Goal: Navigation & Orientation: Find specific page/section

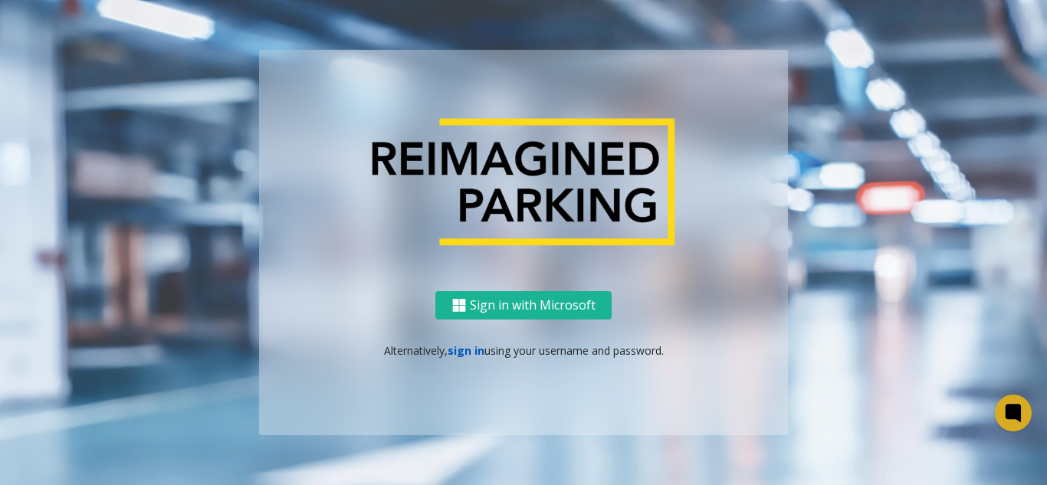
click at [466, 351] on link "sign in" at bounding box center [465, 350] width 37 height 15
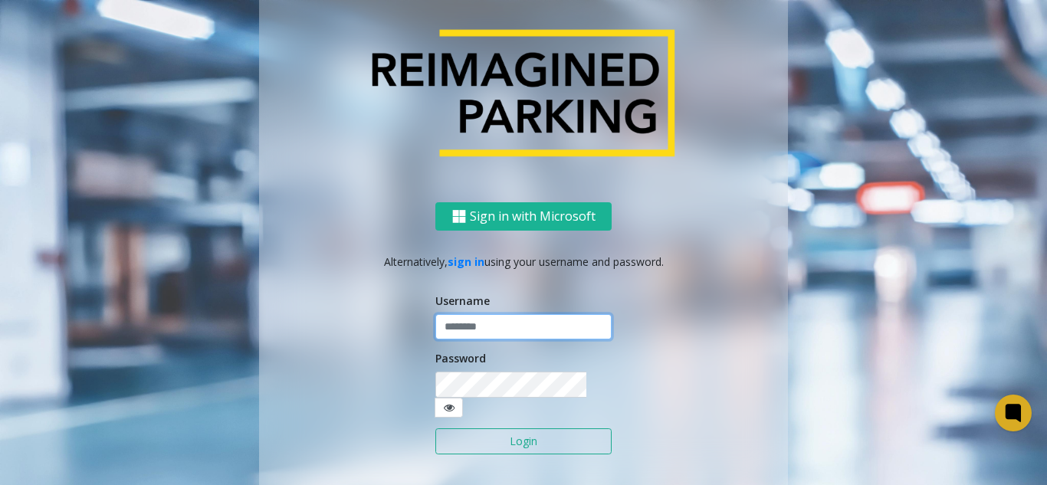
click at [463, 338] on input "text" at bounding box center [523, 327] width 176 height 26
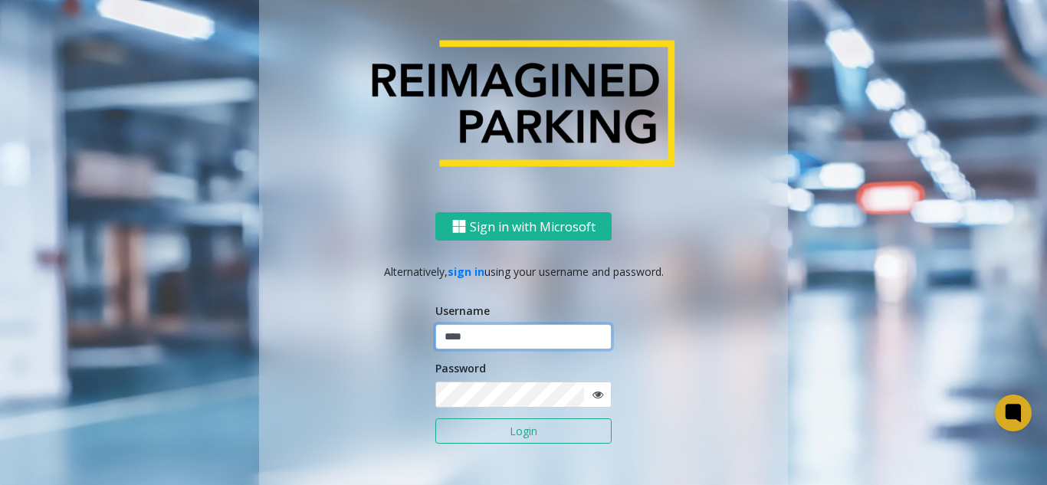
click at [500, 326] on input "****" at bounding box center [523, 337] width 176 height 26
type input "*****"
click at [435, 418] on button "Login" at bounding box center [523, 431] width 176 height 26
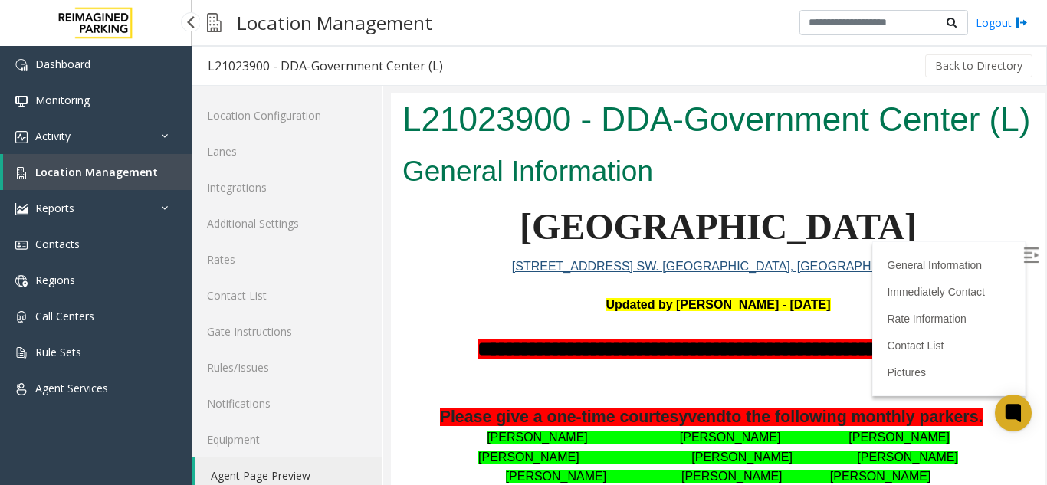
click at [113, 173] on span "Location Management" at bounding box center [96, 172] width 123 height 15
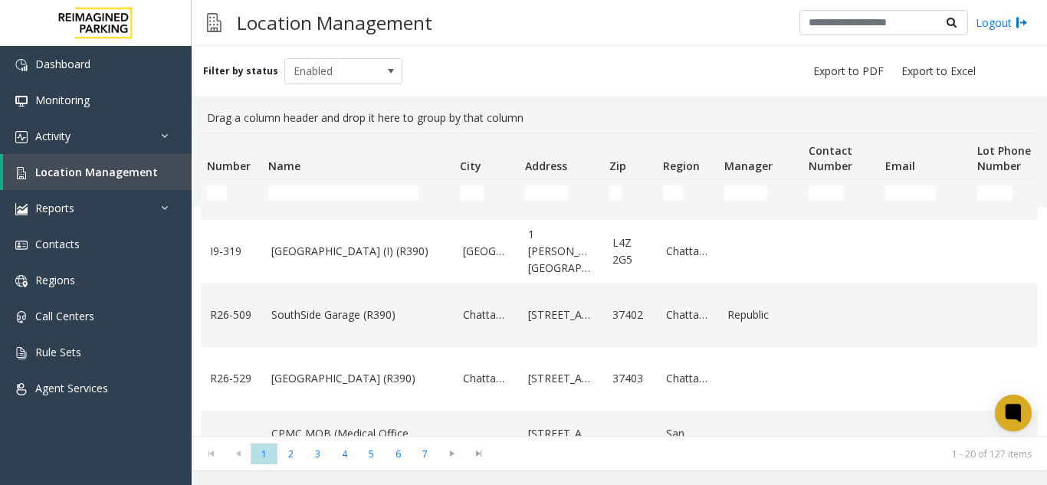
scroll to position [766, 0]
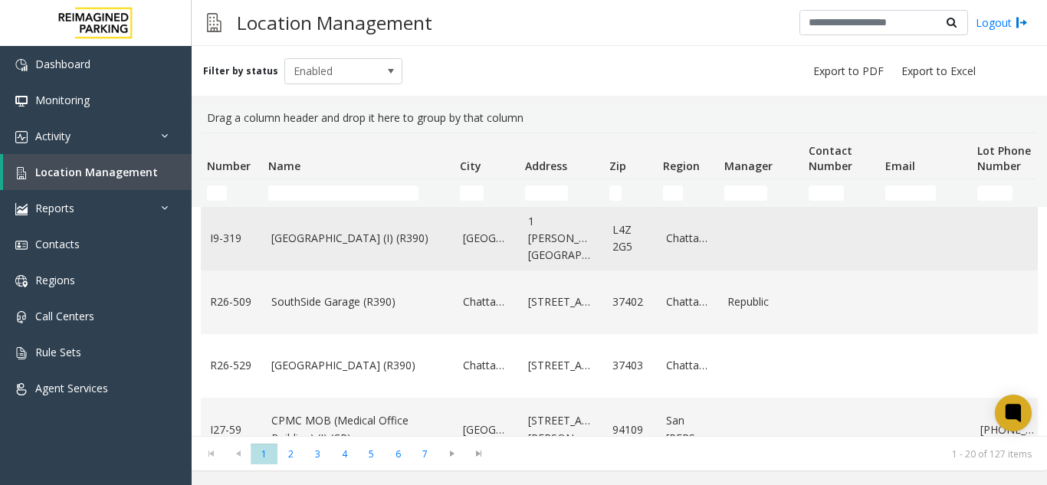
click at [281, 233] on link "[GEOGRAPHIC_DATA] (I) (R390)" at bounding box center [357, 238] width 173 height 17
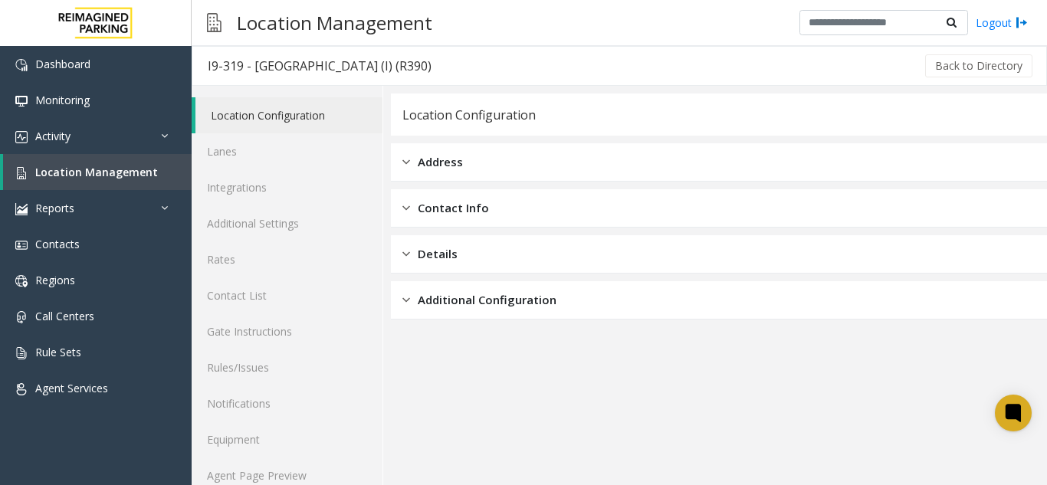
scroll to position [20, 0]
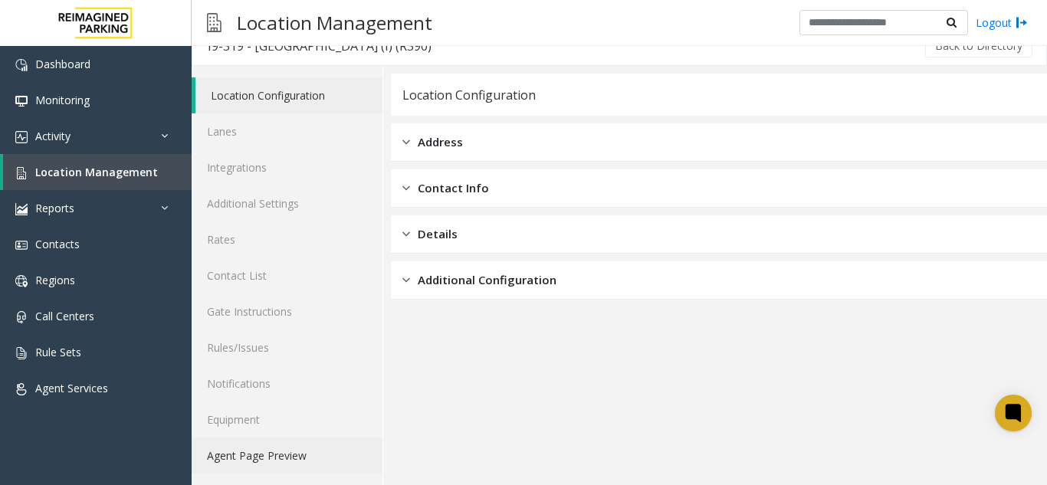
drag, startPoint x: 294, startPoint y: 464, endPoint x: 297, endPoint y: 438, distance: 25.4
click at [293, 463] on link "Agent Page Preview" at bounding box center [287, 456] width 191 height 36
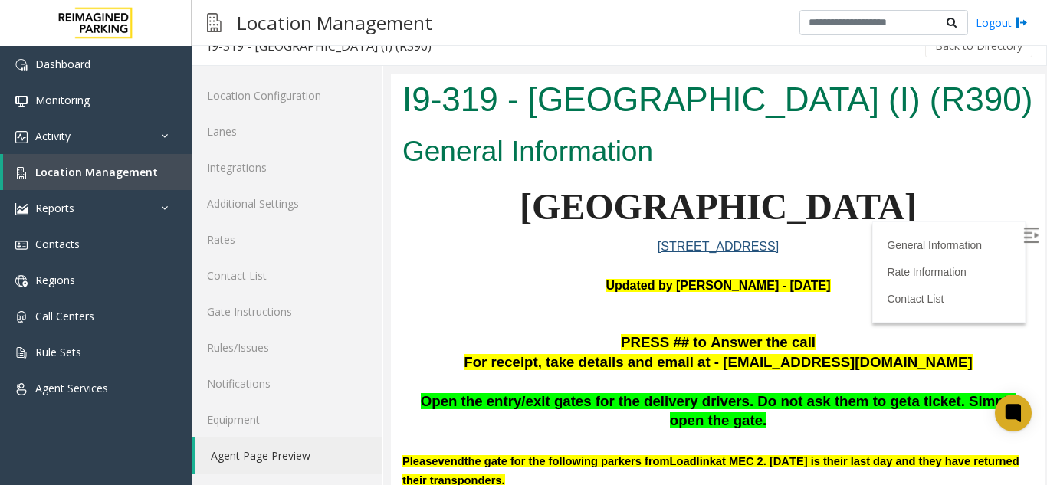
scroll to position [77, 0]
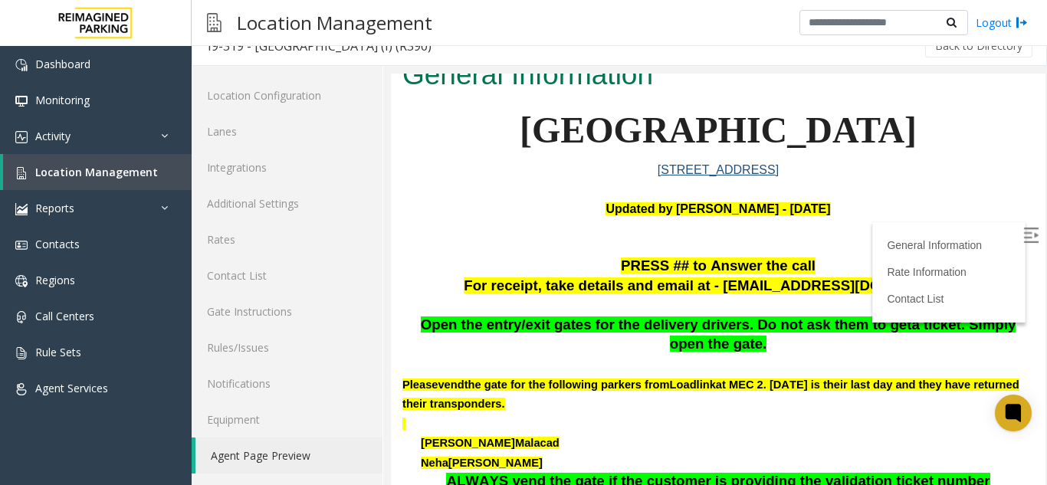
click at [1023, 241] on img at bounding box center [1030, 235] width 15 height 15
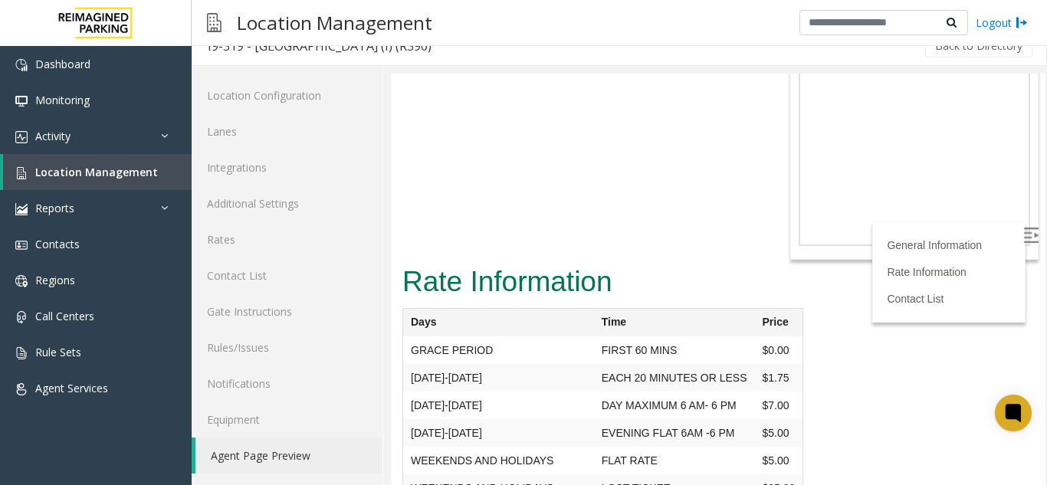
scroll to position [4837, 0]
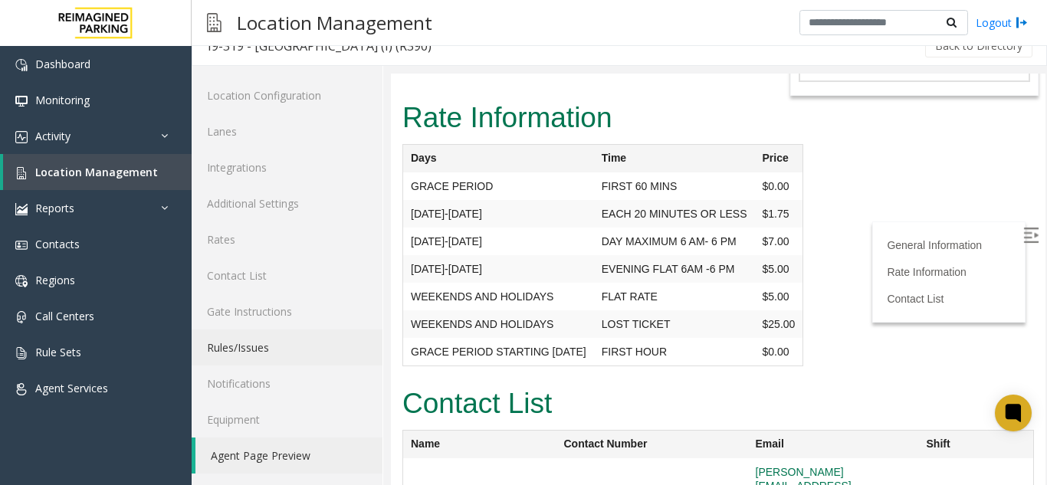
click at [300, 363] on link "Rules/Issues" at bounding box center [287, 347] width 191 height 36
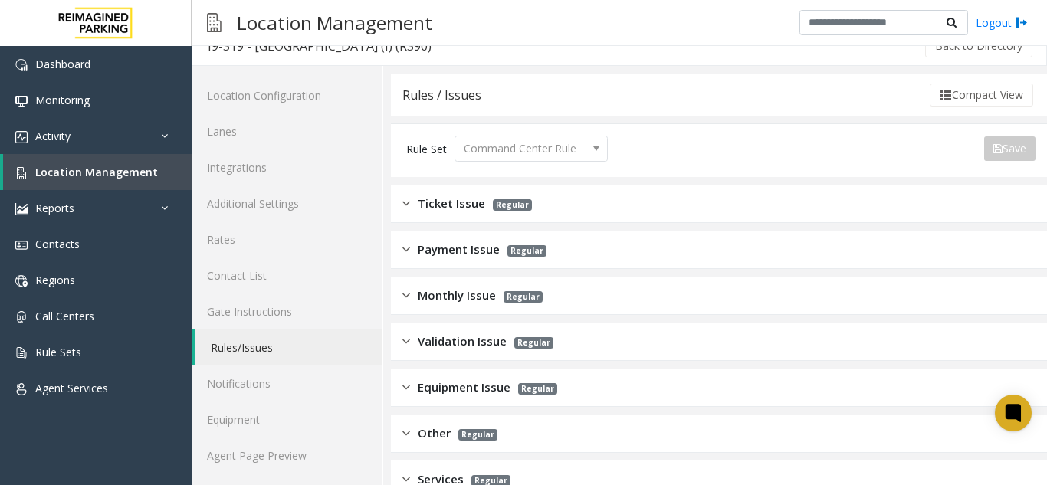
click at [447, 307] on div "Monthly Issue Regular" at bounding box center [719, 296] width 656 height 38
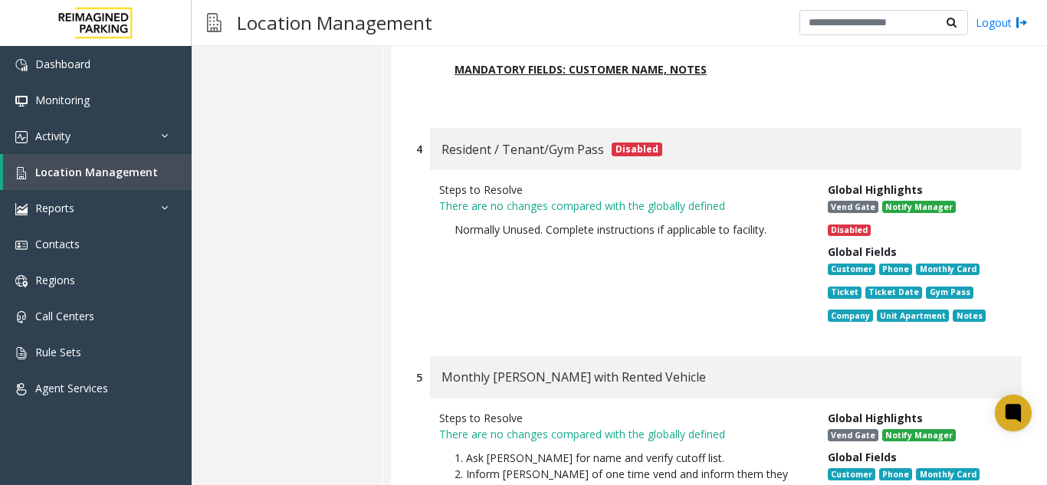
scroll to position [1246, 0]
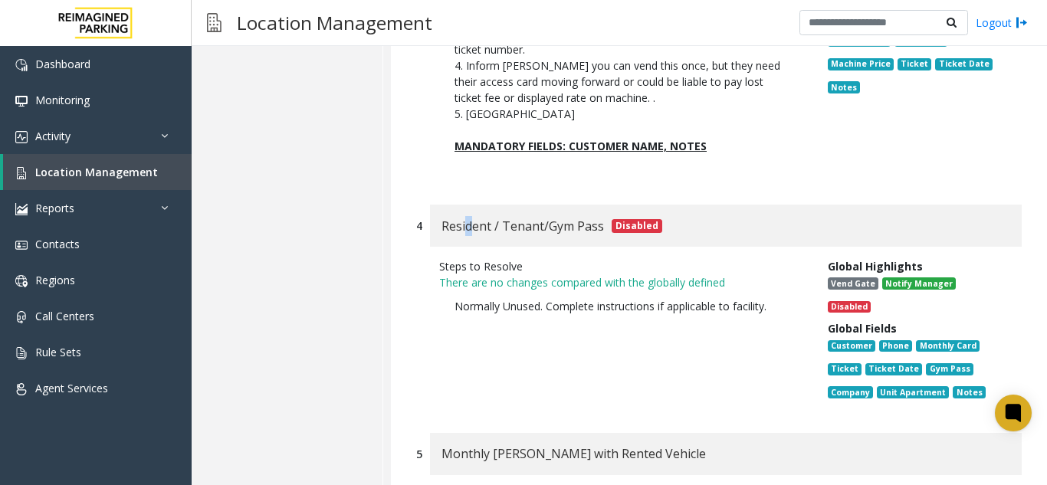
click at [469, 216] on span "Resident / Tenant/Gym Pass" at bounding box center [522, 226] width 162 height 20
click at [544, 216] on span "Resident / Tenant/Gym Pass" at bounding box center [522, 226] width 162 height 20
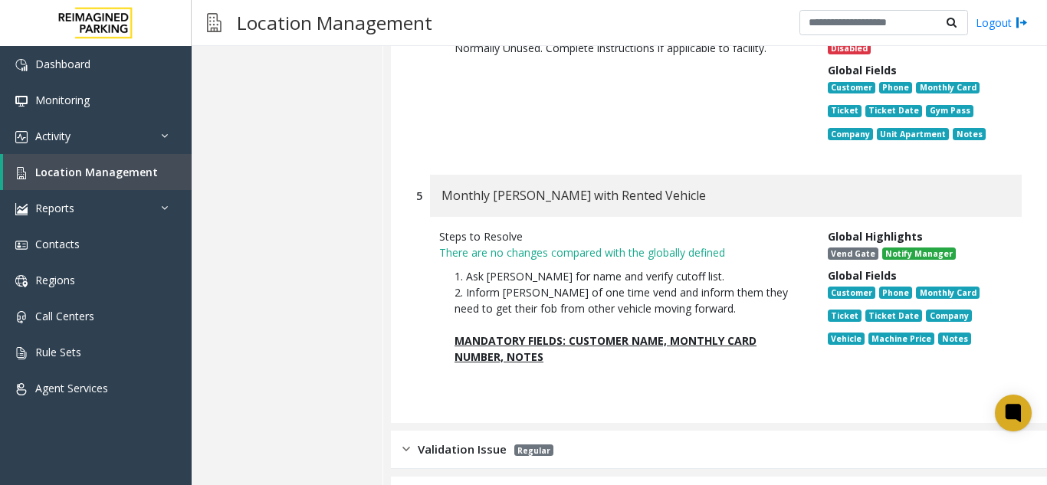
scroll to position [1706, 0]
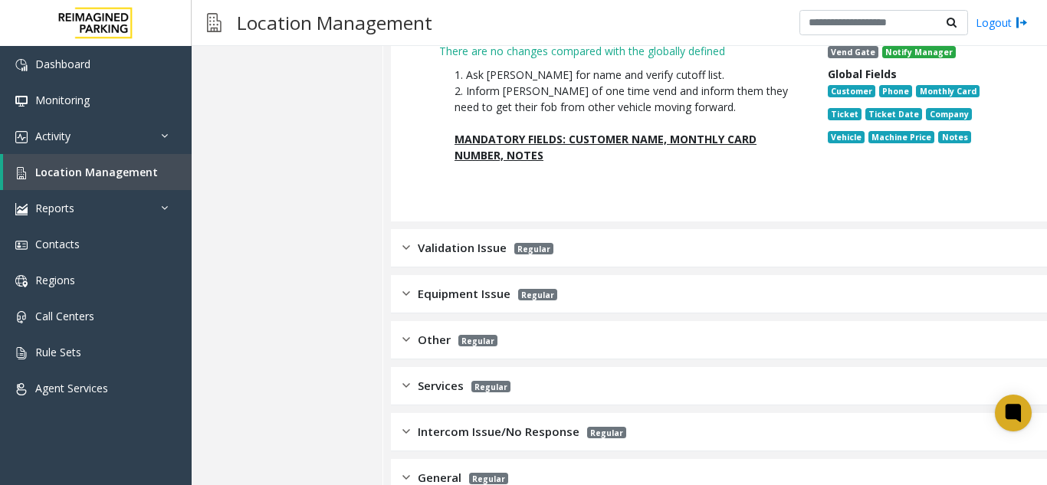
click at [528, 239] on p "Regular" at bounding box center [529, 248] width 47 height 18
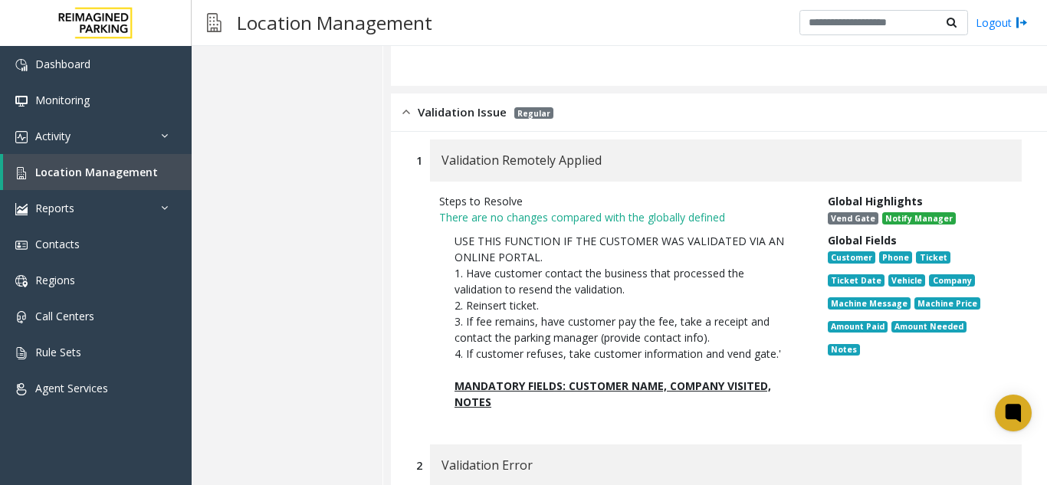
scroll to position [1836, 0]
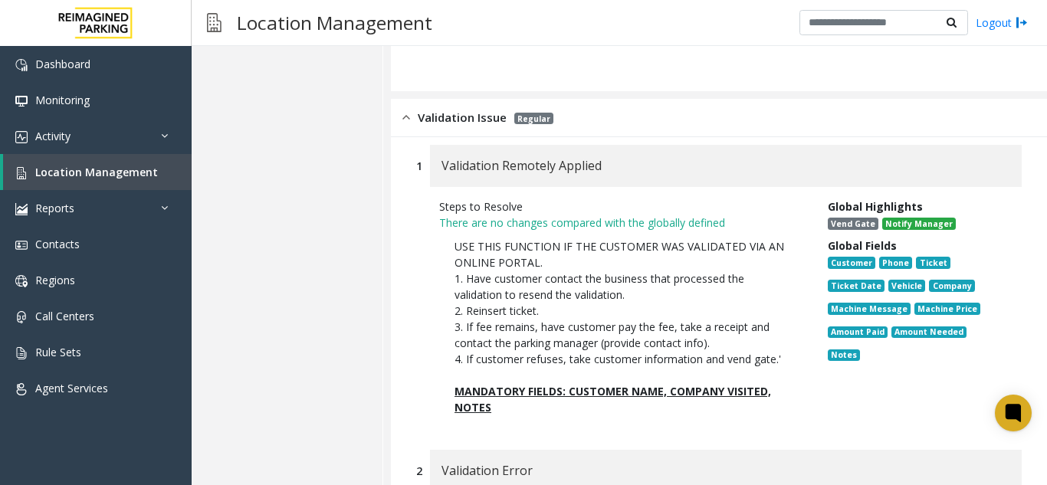
click at [417, 109] on div "Validation Issue Regular" at bounding box center [477, 118] width 151 height 18
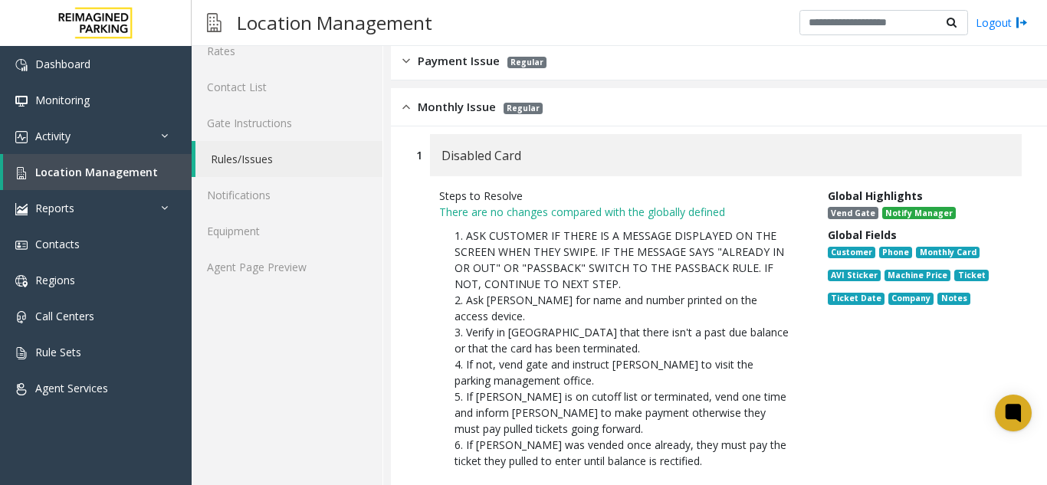
scroll to position [202, 0]
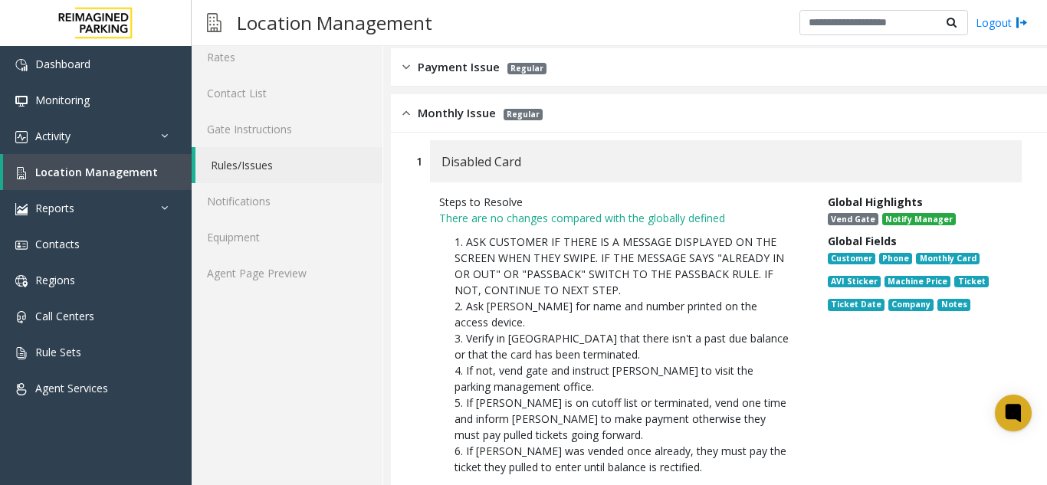
click at [413, 98] on div "Monthly Issue Regular" at bounding box center [719, 113] width 656 height 38
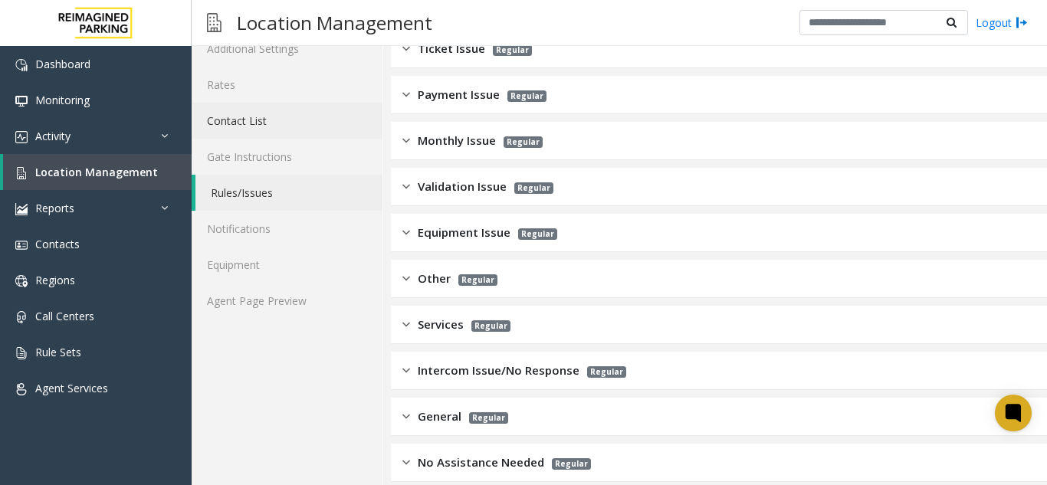
scroll to position [191, 0]
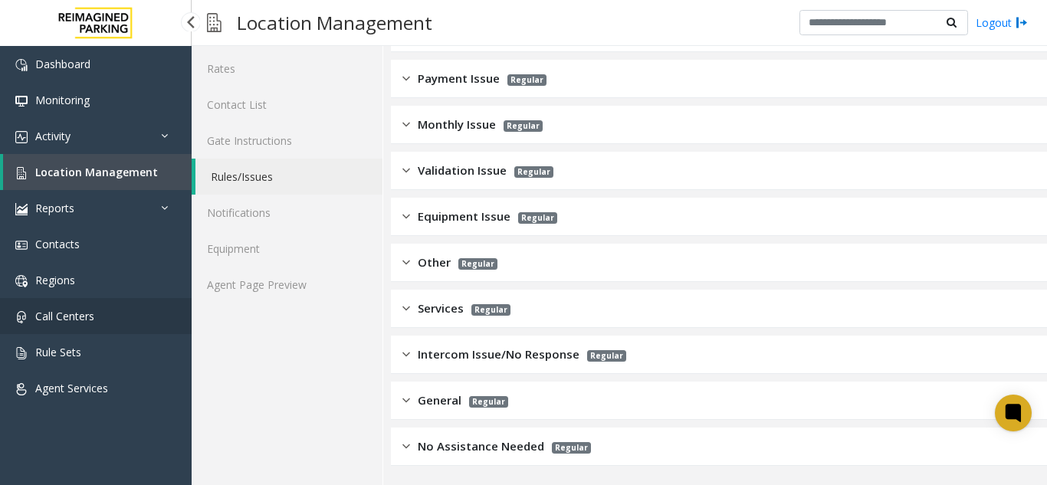
click at [98, 308] on link "Call Centers" at bounding box center [96, 316] width 192 height 36
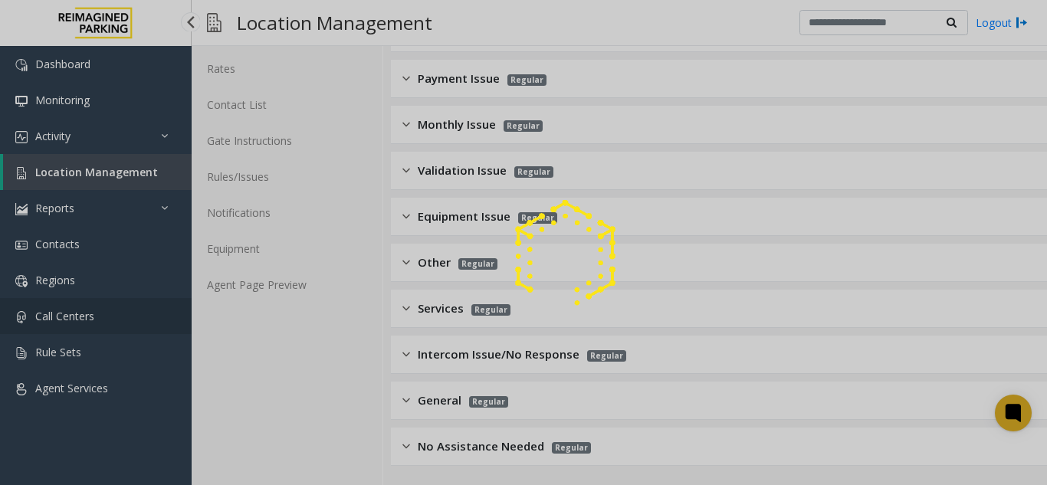
click at [99, 306] on div at bounding box center [523, 242] width 1047 height 485
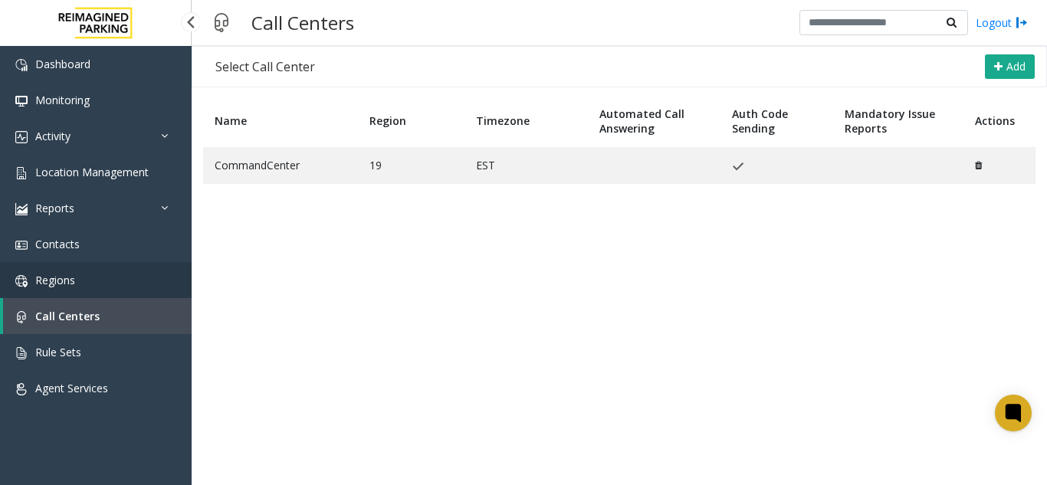
click at [80, 283] on link "Regions" at bounding box center [96, 280] width 192 height 36
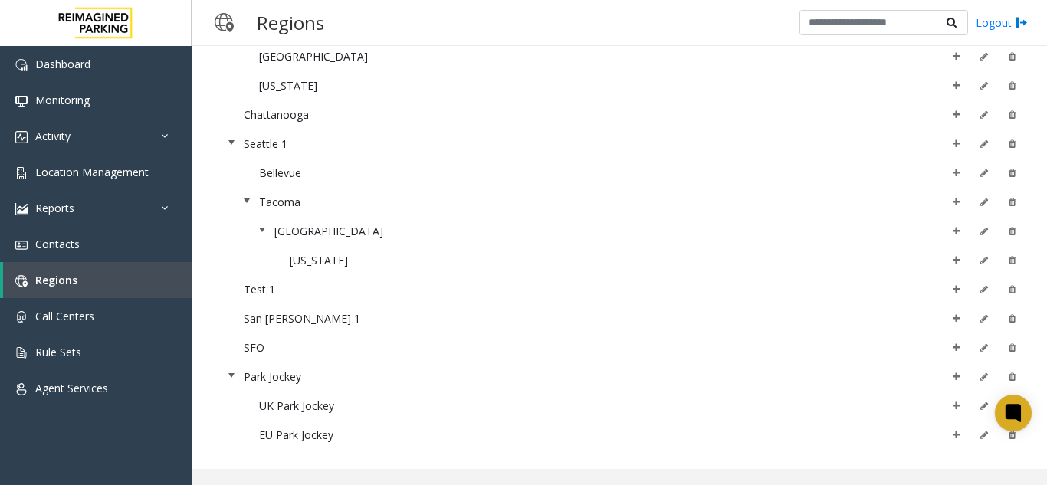
scroll to position [444, 0]
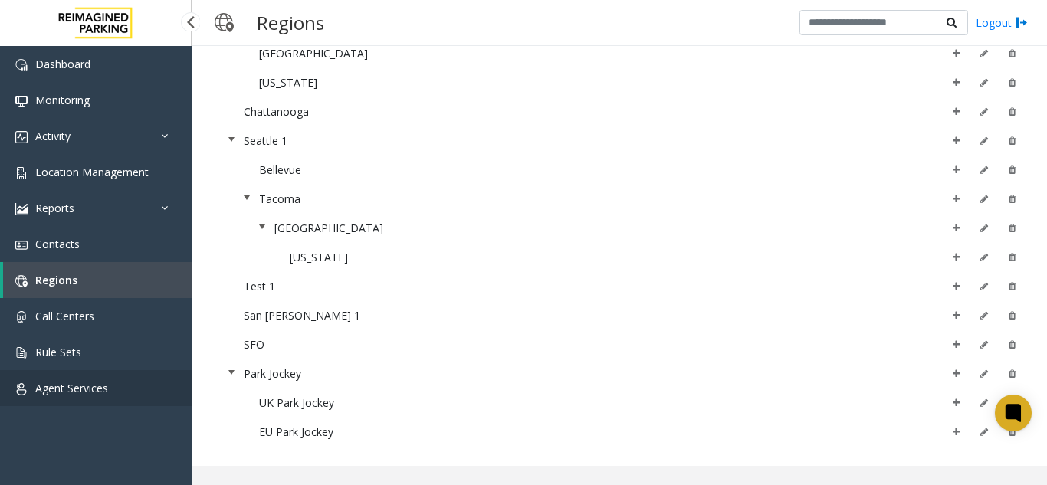
click at [148, 379] on link "Agent Services" at bounding box center [96, 388] width 192 height 36
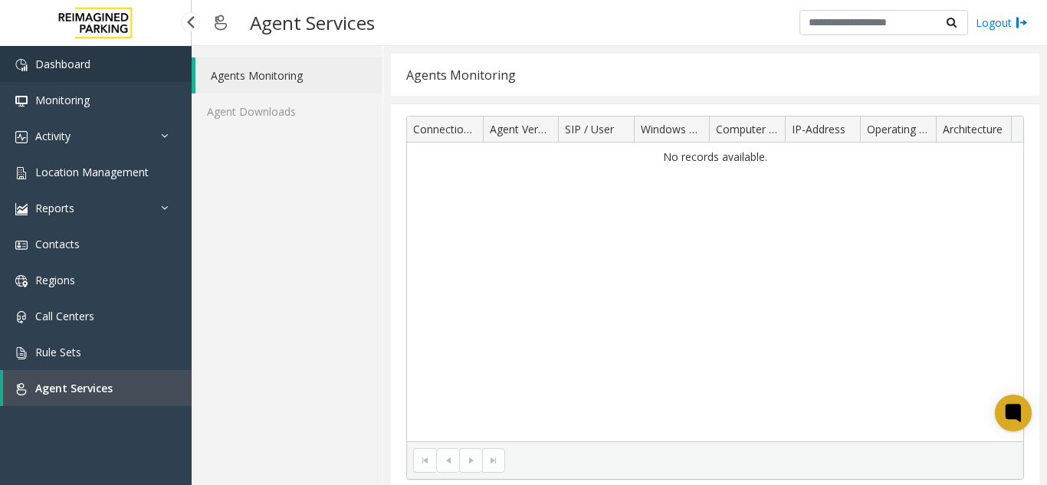
click at [115, 56] on link "Dashboard" at bounding box center [96, 64] width 192 height 36
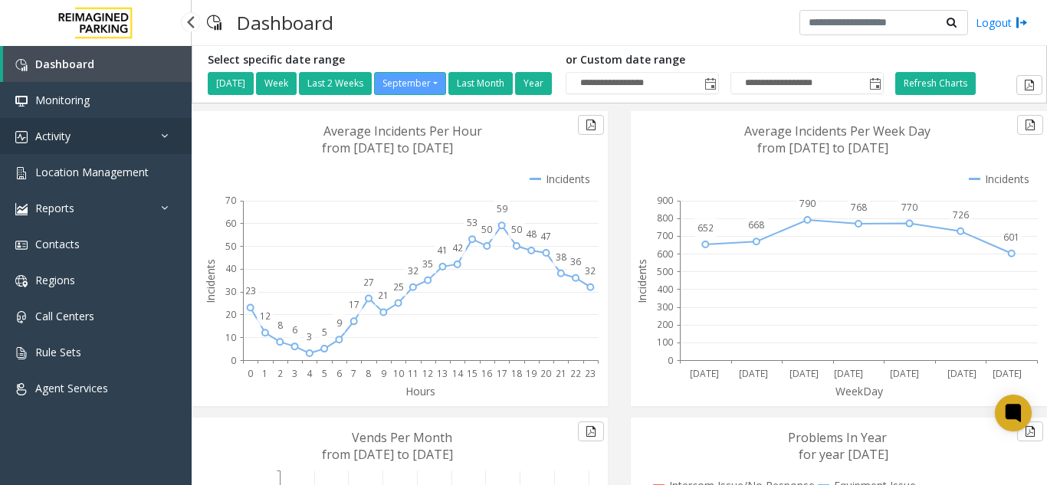
click at [122, 128] on link "Activity" at bounding box center [96, 136] width 192 height 36
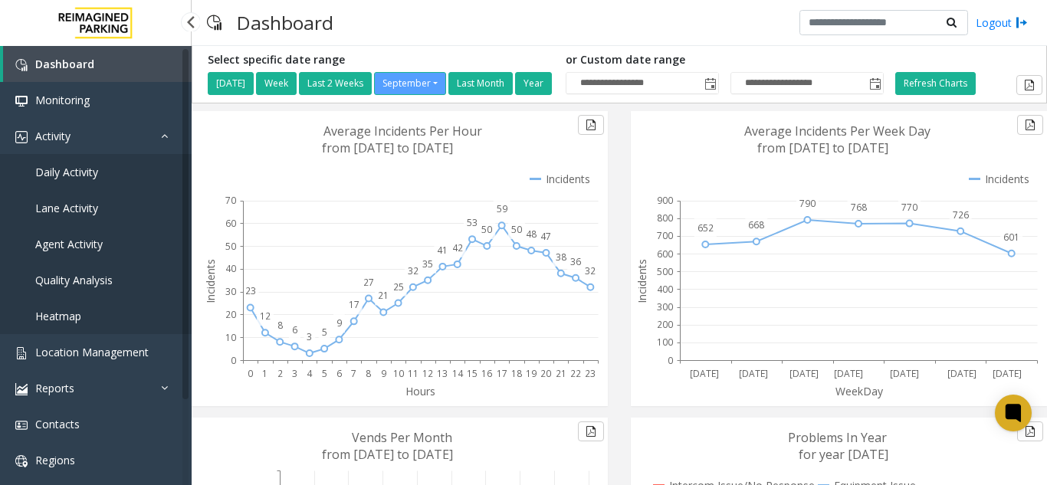
click at [84, 248] on span "Agent Activity" at bounding box center [68, 244] width 67 height 15
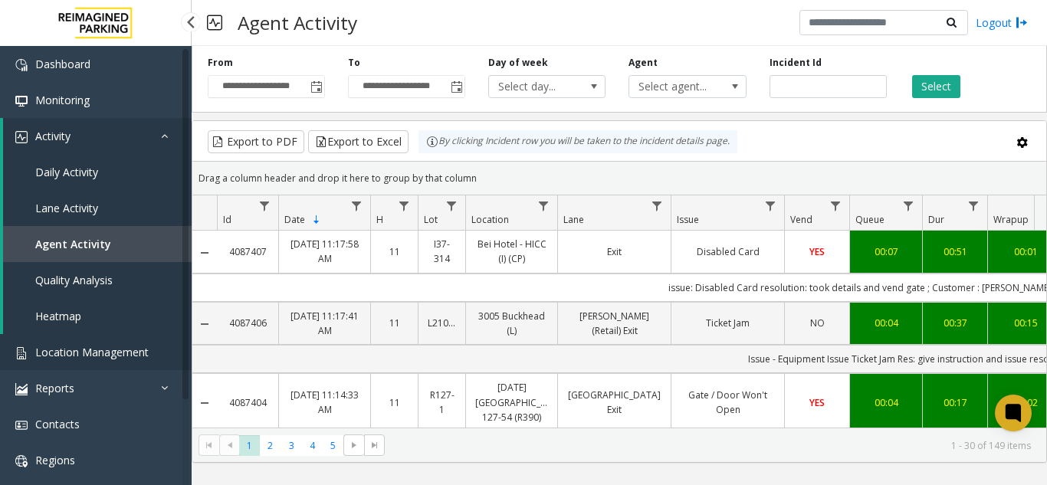
click at [113, 334] on link "Location Management" at bounding box center [96, 352] width 192 height 36
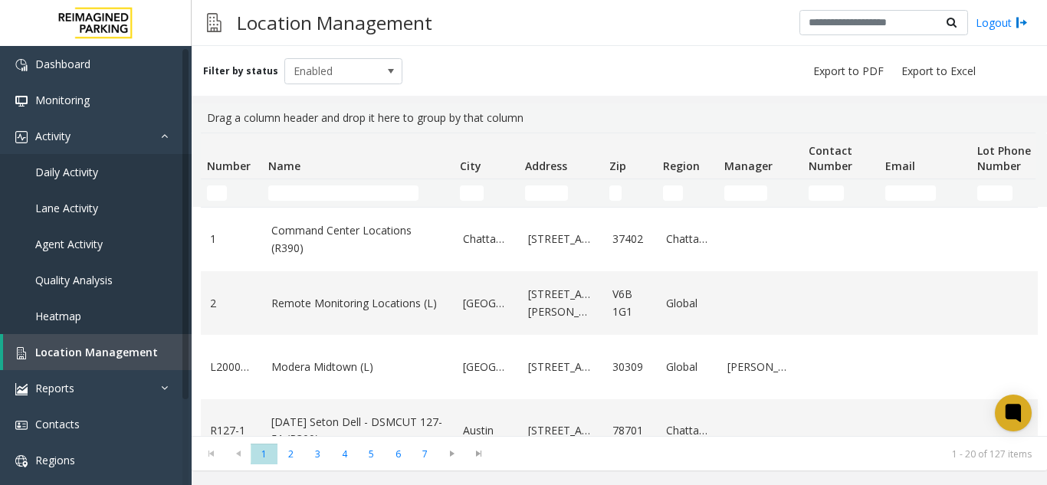
click at [426, 201] on td "Name Filter" at bounding box center [358, 193] width 192 height 28
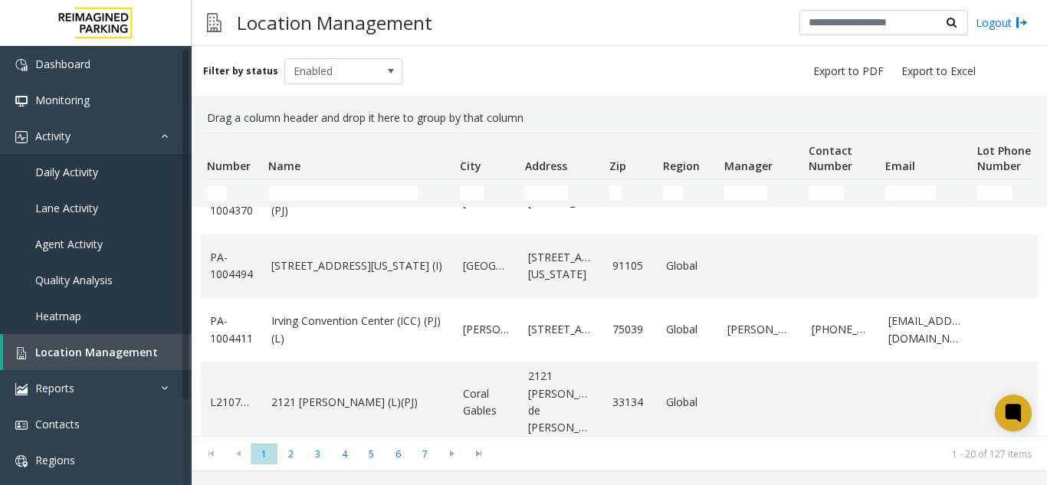
scroll to position [1059, 0]
click at [385, 392] on link "2121 [PERSON_NAME] (L)(PJ)" at bounding box center [357, 400] width 173 height 17
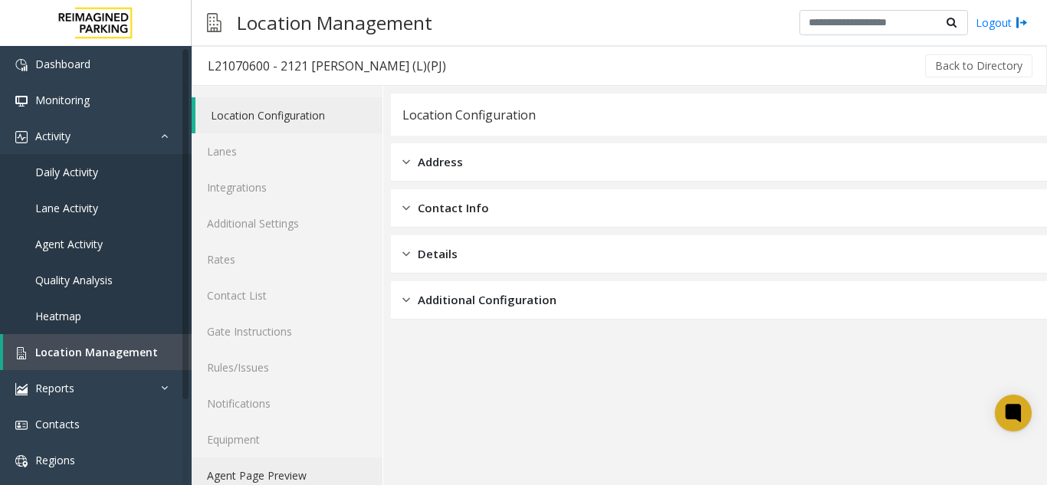
click at [333, 467] on link "Agent Page Preview" at bounding box center [287, 475] width 191 height 36
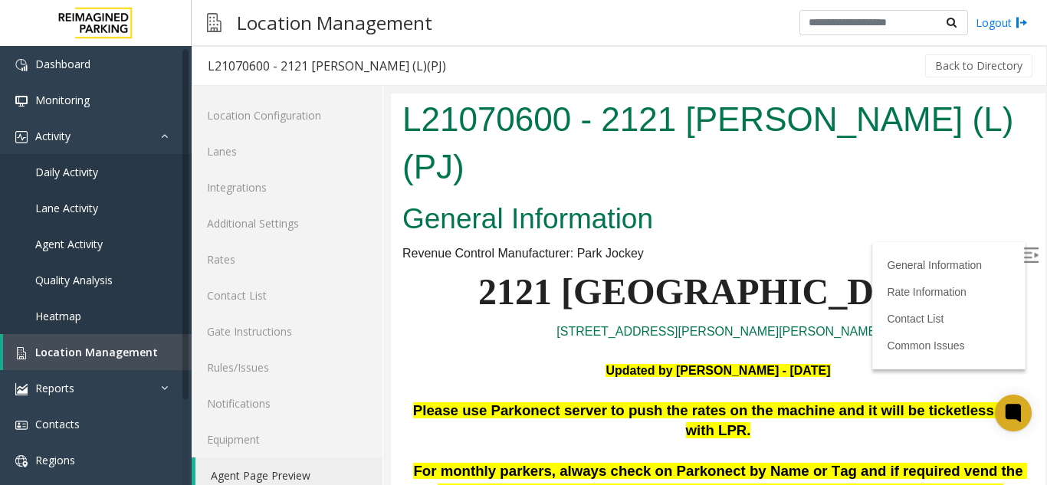
click at [1023, 250] on img at bounding box center [1030, 254] width 15 height 15
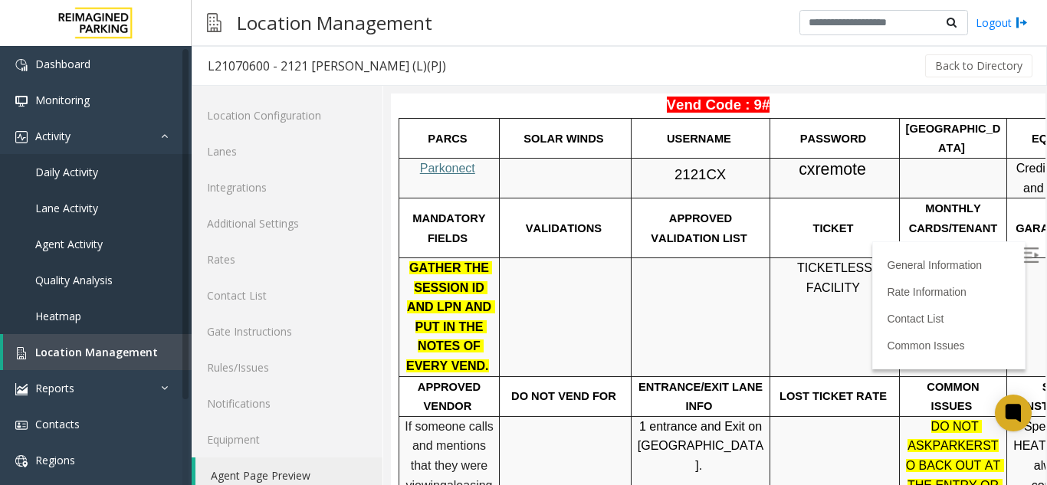
scroll to position [674, 0]
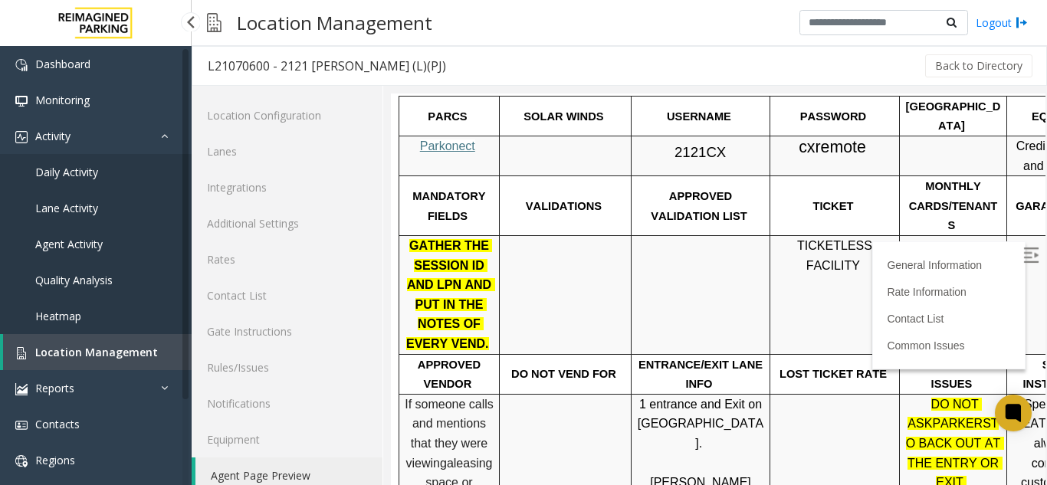
click at [162, 353] on link "Location Management" at bounding box center [97, 352] width 188 height 36
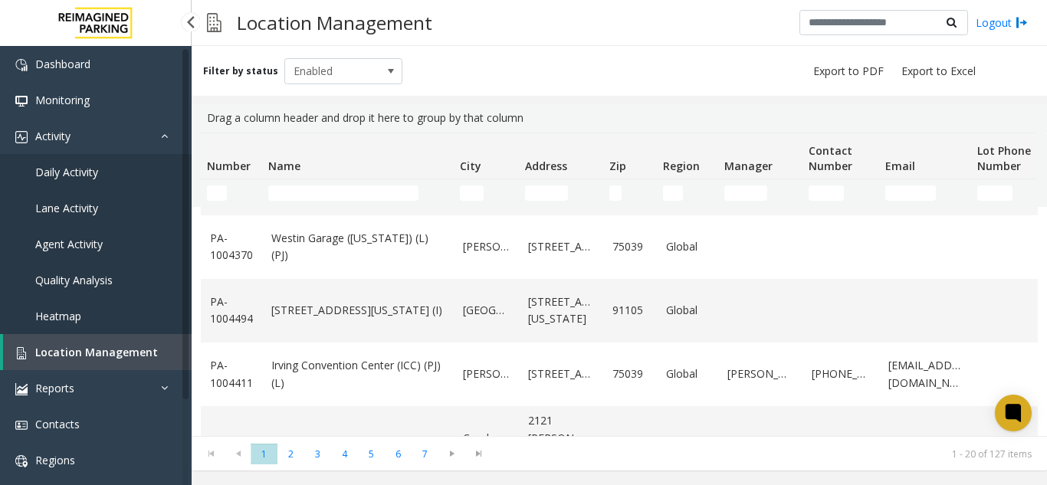
scroll to position [1059, 0]
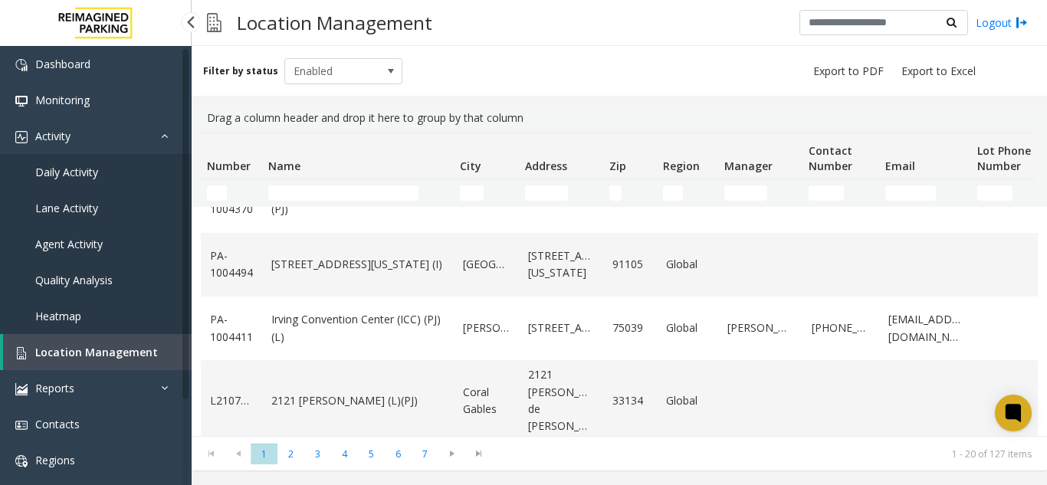
drag, startPoint x: 404, startPoint y: 467, endPoint x: 414, endPoint y: 477, distance: 14.1
click at [414, 477] on div "Filter by status Enabled Drag a column header and drop it here to group by that…" at bounding box center [619, 265] width 855 height 439
click at [375, 451] on span "5" at bounding box center [371, 454] width 27 height 21
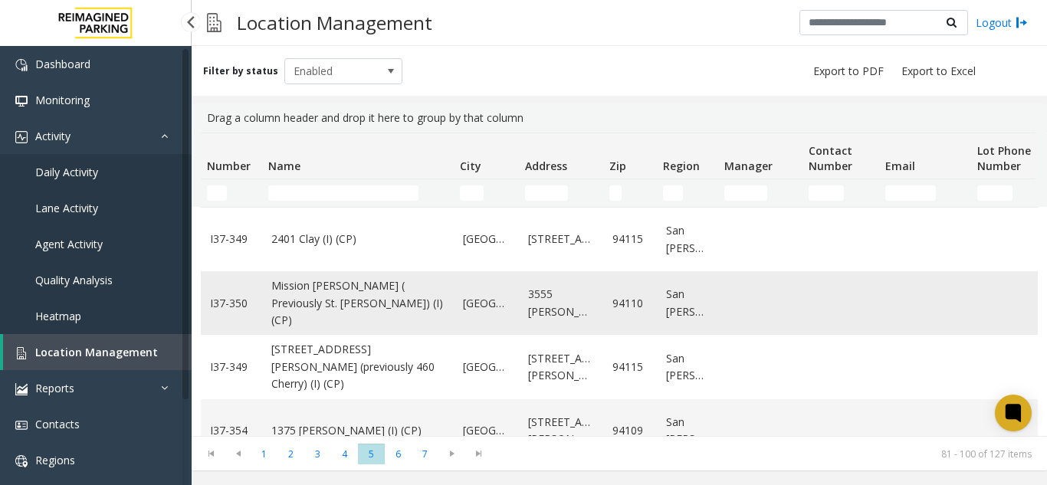
click at [321, 310] on link "Mission [PERSON_NAME] ( Previously St. [PERSON_NAME]) (I) (CP)" at bounding box center [357, 302] width 173 height 51
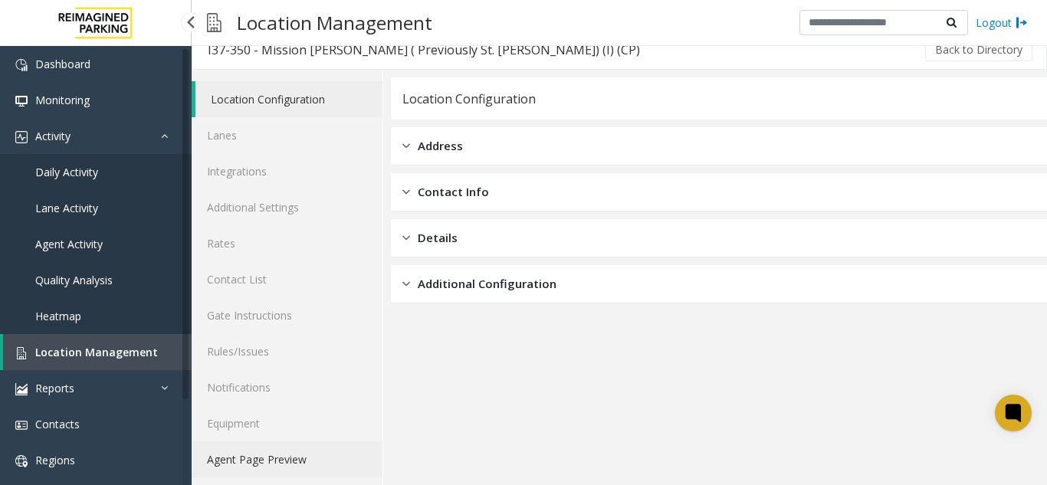
scroll to position [20, 0]
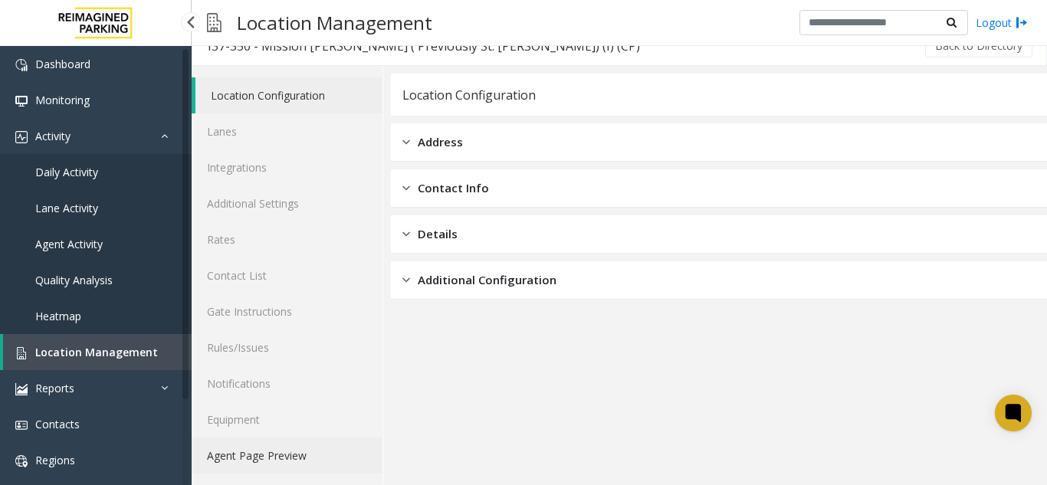
click at [300, 461] on link "Agent Page Preview" at bounding box center [287, 456] width 191 height 36
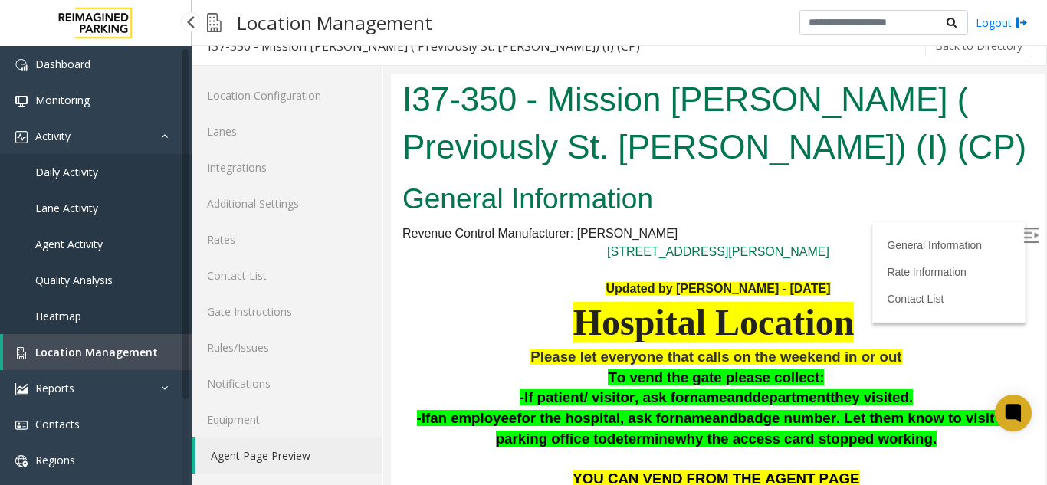
scroll to position [77, 0]
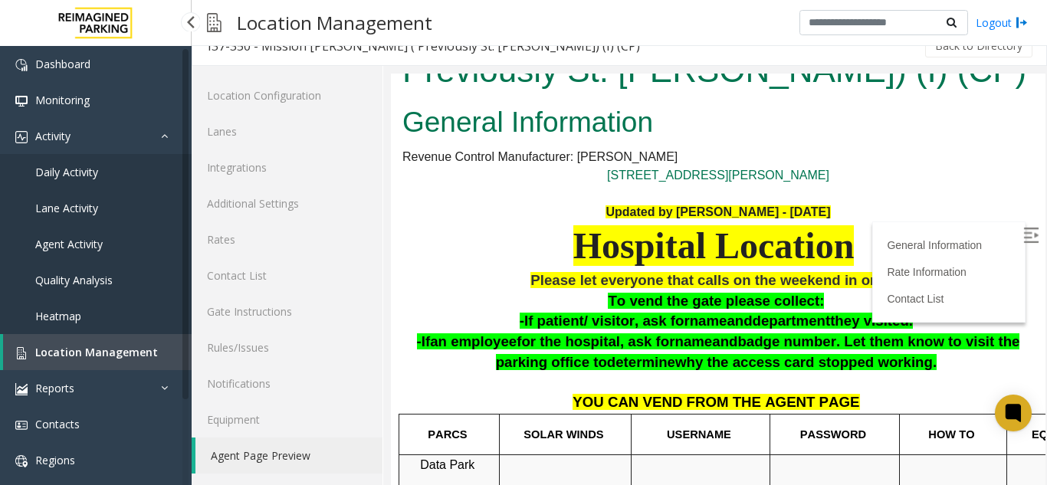
click at [1023, 229] on img at bounding box center [1030, 235] width 15 height 15
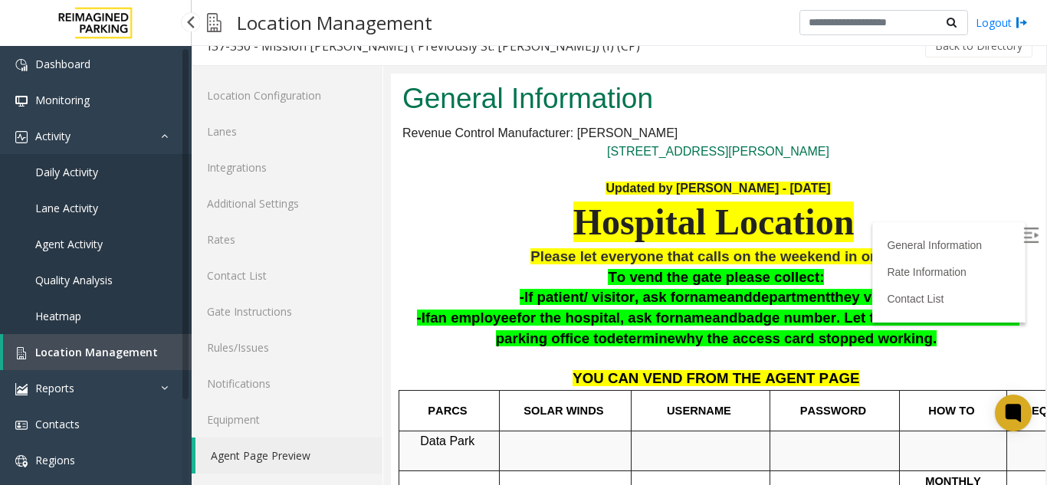
scroll to position [177, 0]
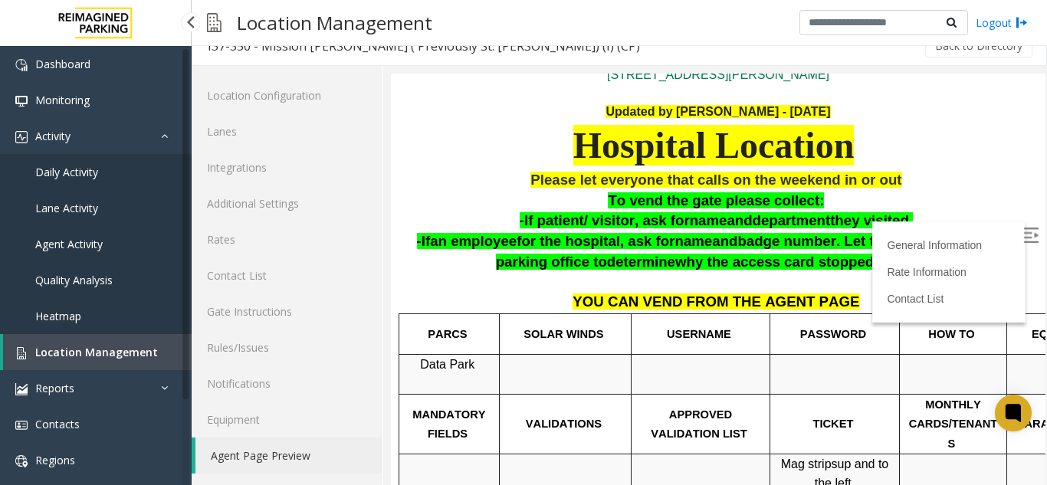
click at [109, 354] on span "Location Management" at bounding box center [96, 352] width 123 height 15
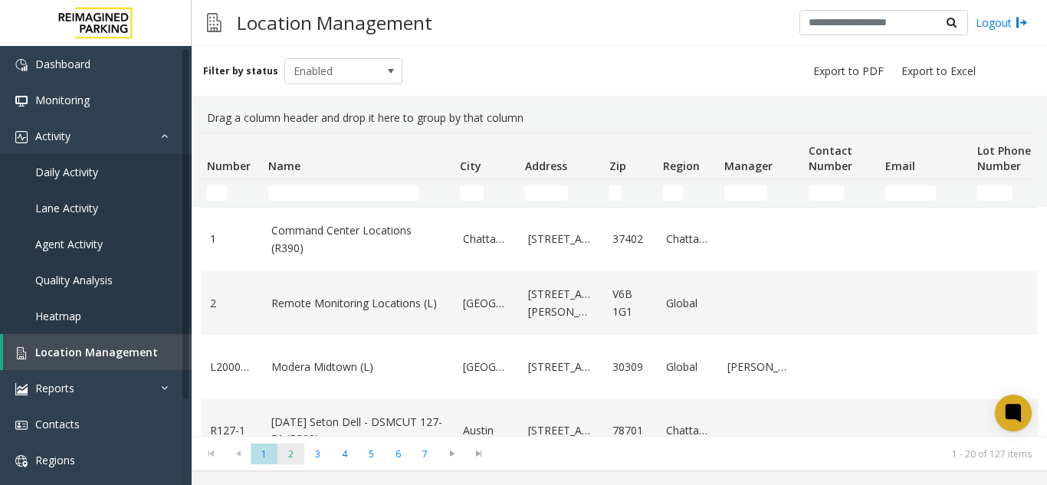
click at [291, 457] on span "2" at bounding box center [290, 454] width 27 height 21
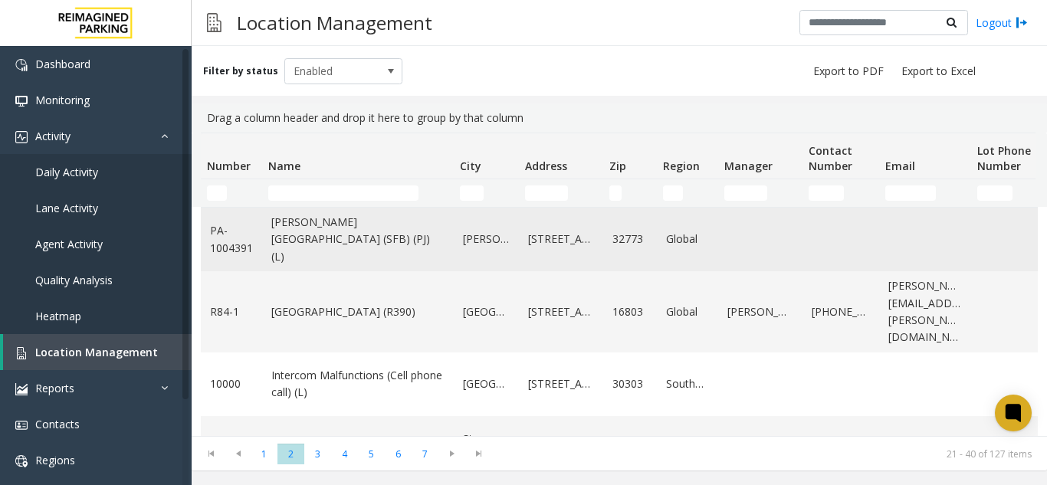
click at [339, 223] on link "[PERSON_NAME][GEOGRAPHIC_DATA] (SFB) (PJ) (L)" at bounding box center [357, 239] width 173 height 51
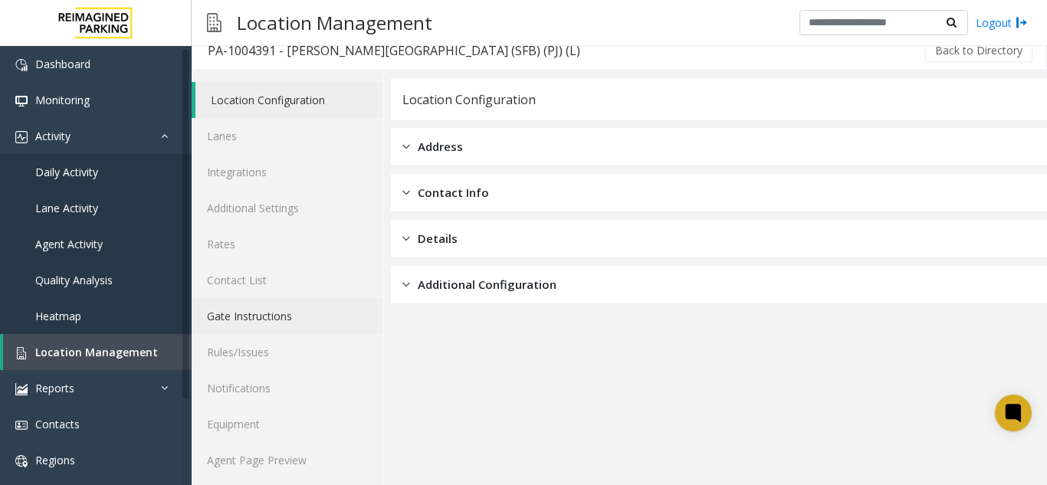
scroll to position [20, 0]
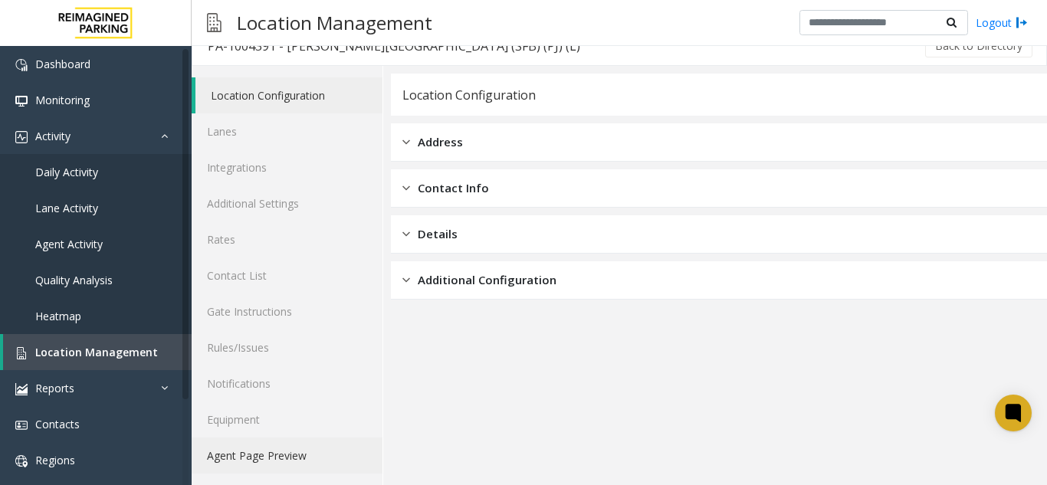
click at [302, 445] on link "Agent Page Preview" at bounding box center [287, 456] width 191 height 36
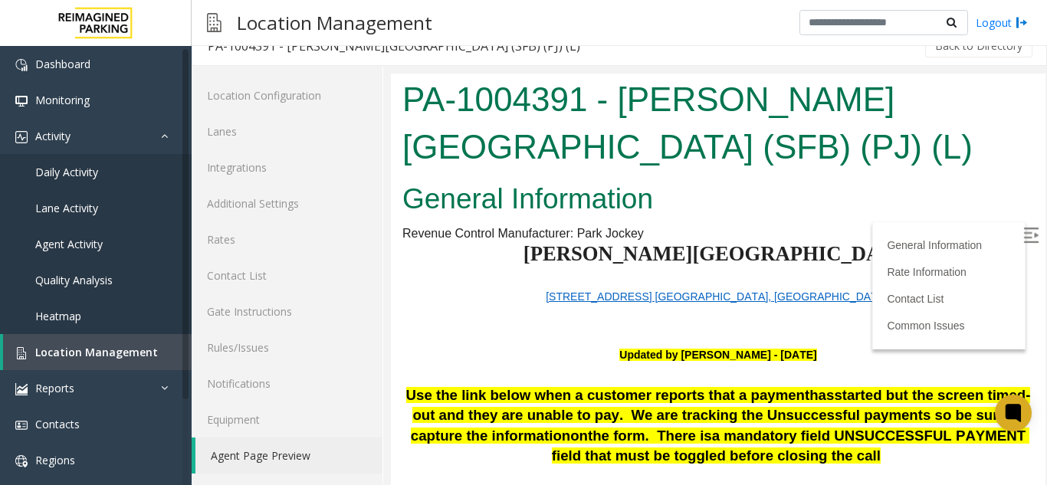
scroll to position [230, 0]
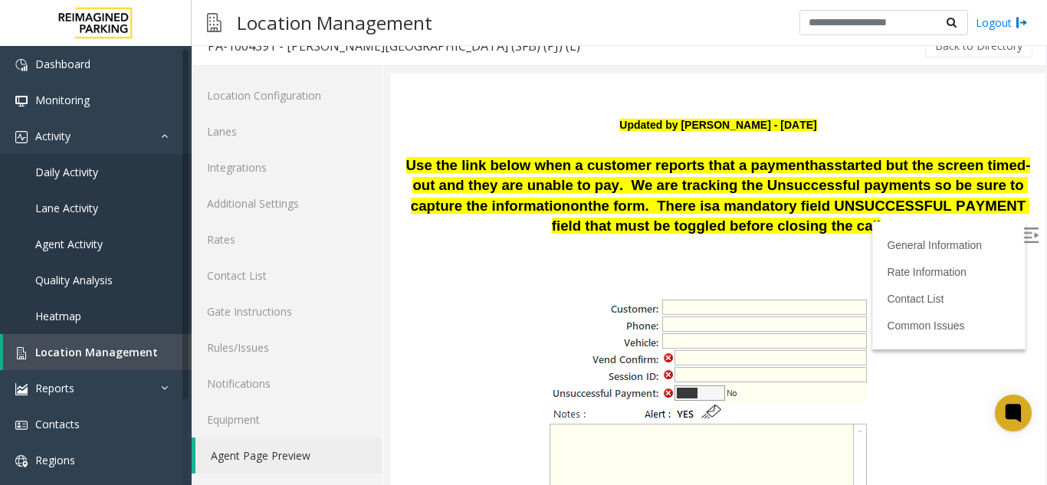
click at [1023, 238] on img at bounding box center [1030, 235] width 15 height 15
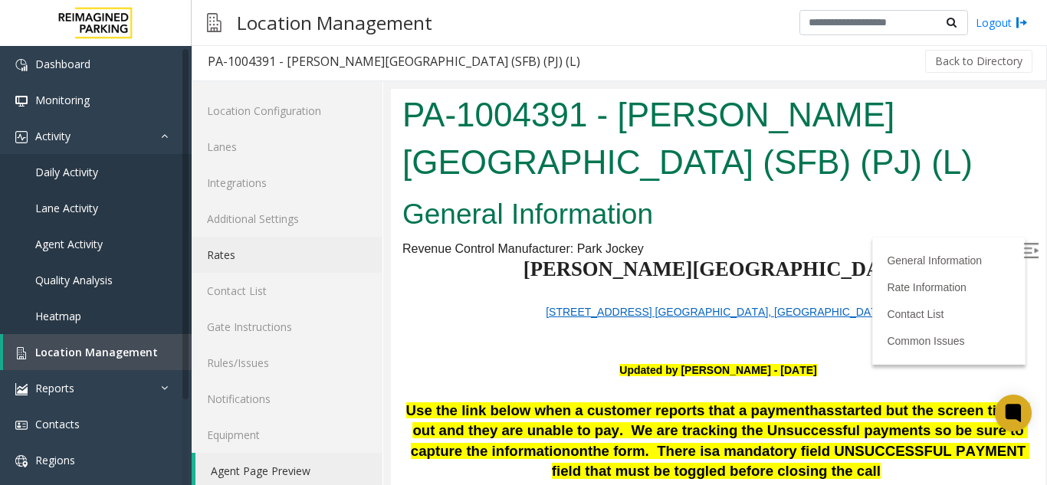
scroll to position [0, 0]
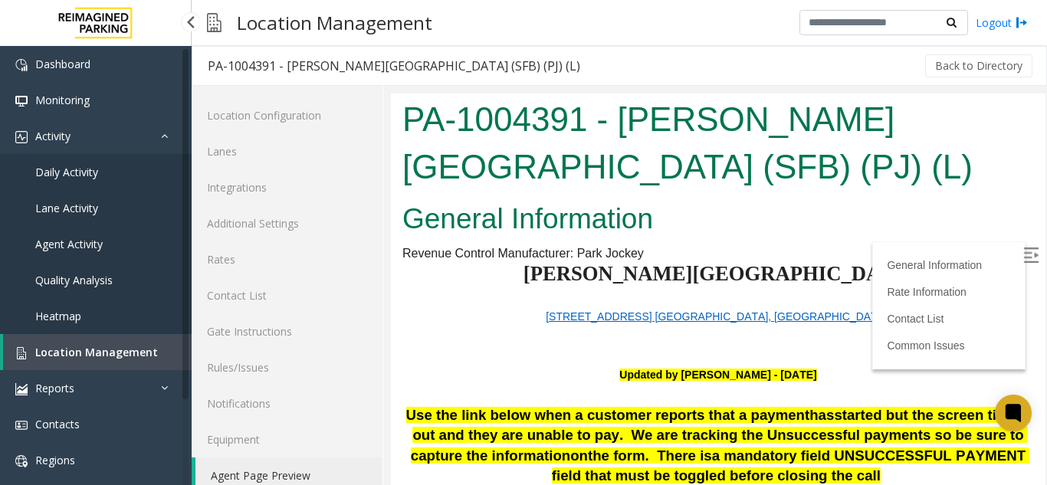
click at [126, 349] on span "Location Management" at bounding box center [96, 352] width 123 height 15
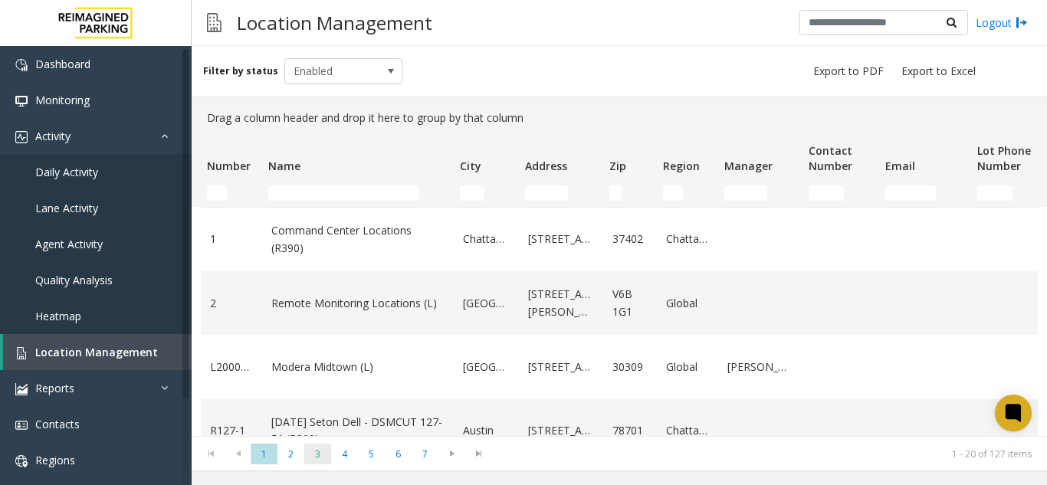
click at [330, 457] on span "3" at bounding box center [317, 454] width 27 height 21
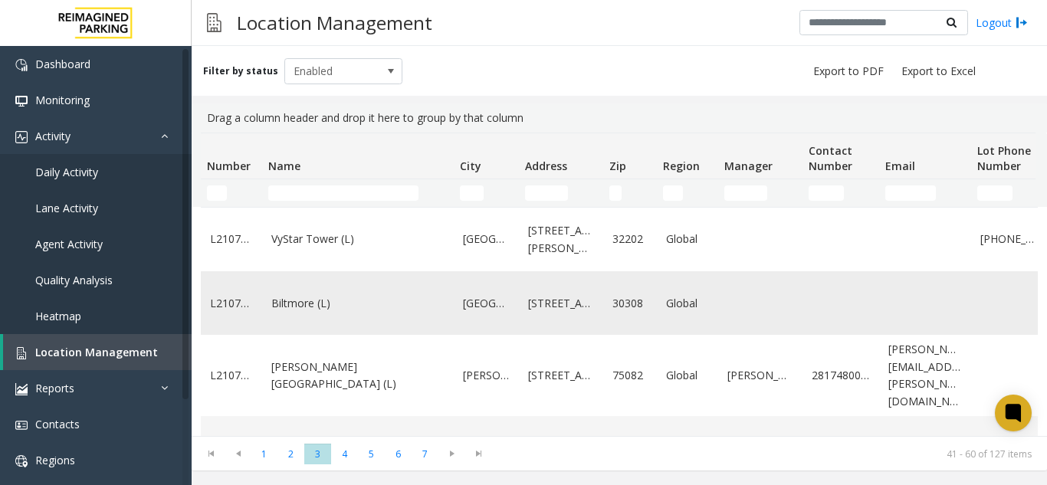
click at [293, 312] on link "Biltmore (L)" at bounding box center [357, 303] width 173 height 17
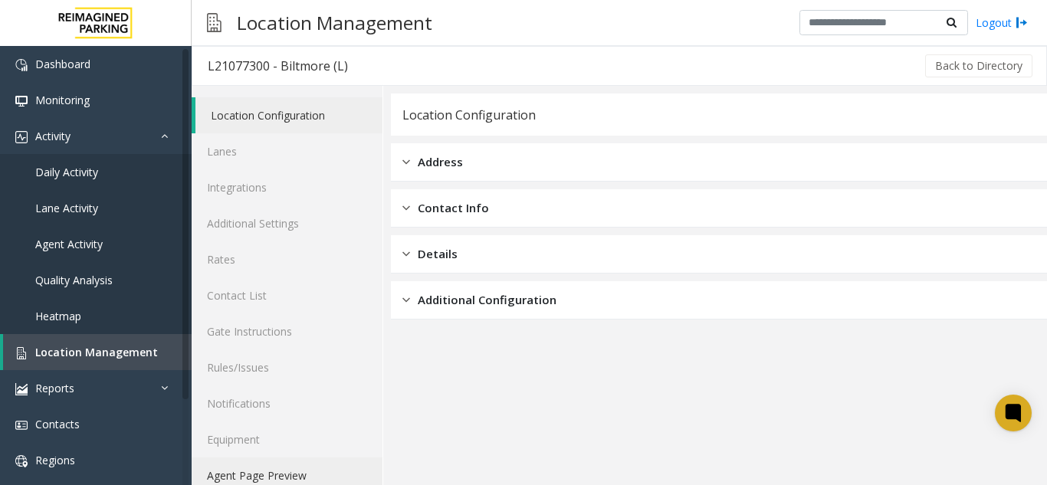
click at [263, 463] on link "Agent Page Preview" at bounding box center [287, 475] width 191 height 36
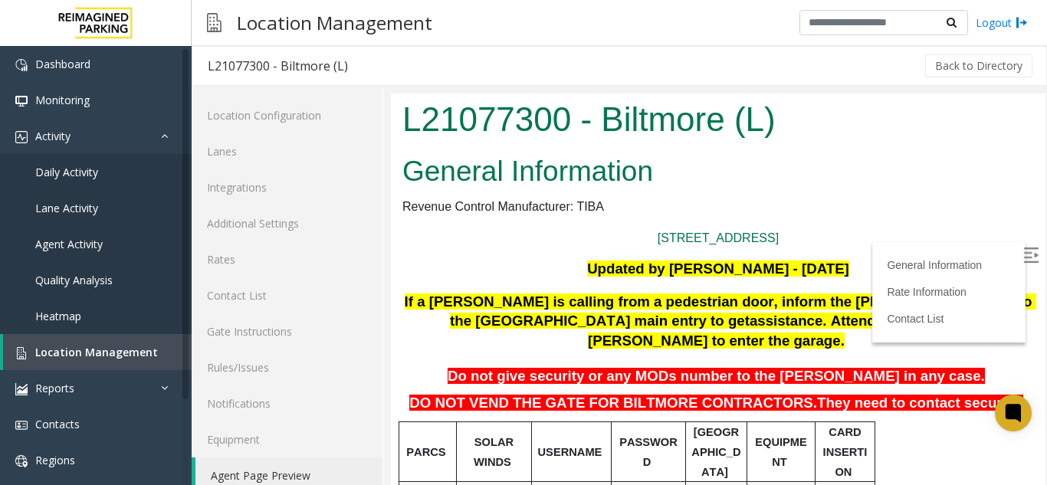
click at [1021, 264] on label at bounding box center [1032, 257] width 23 height 23
click at [96, 362] on link "Location Management" at bounding box center [97, 352] width 188 height 36
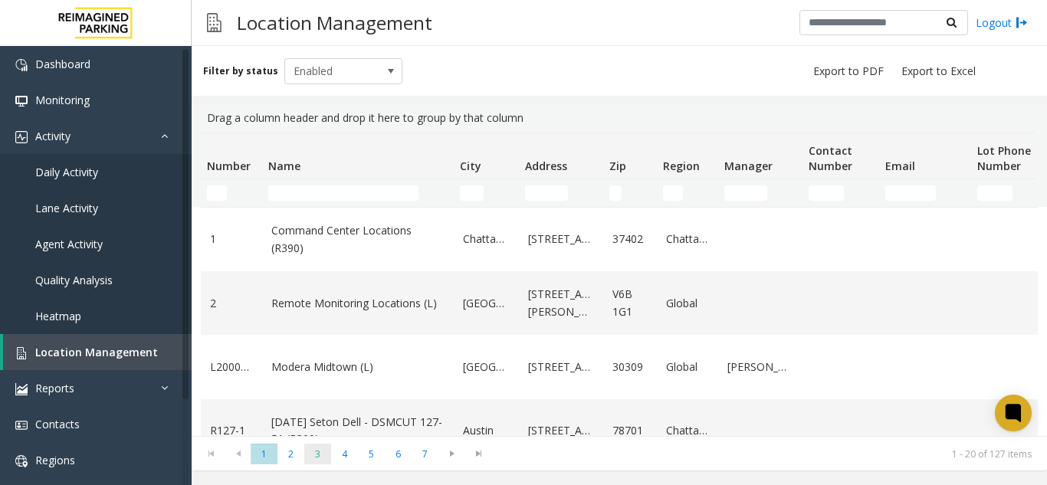
click at [310, 454] on span "3" at bounding box center [317, 454] width 27 height 21
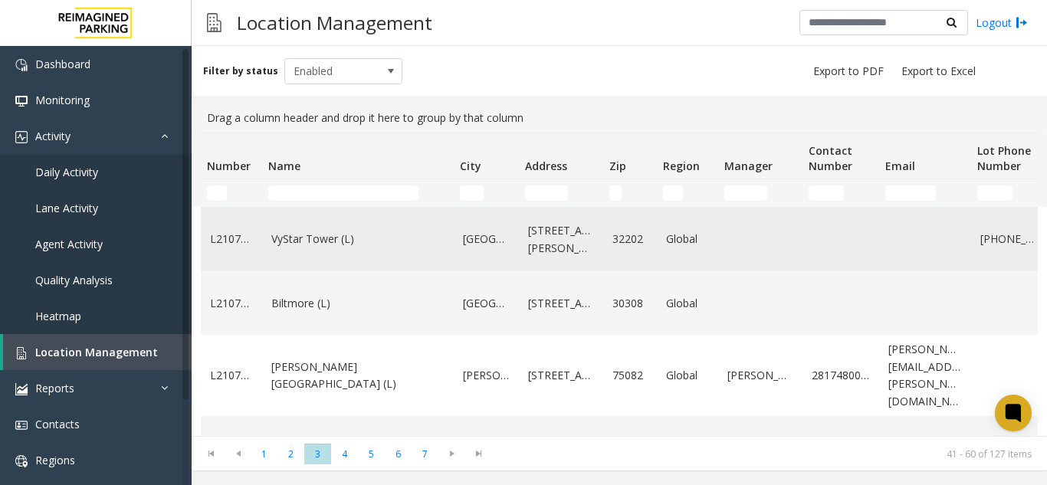
click at [327, 240] on link "VyStar Tower (L)" at bounding box center [357, 239] width 173 height 17
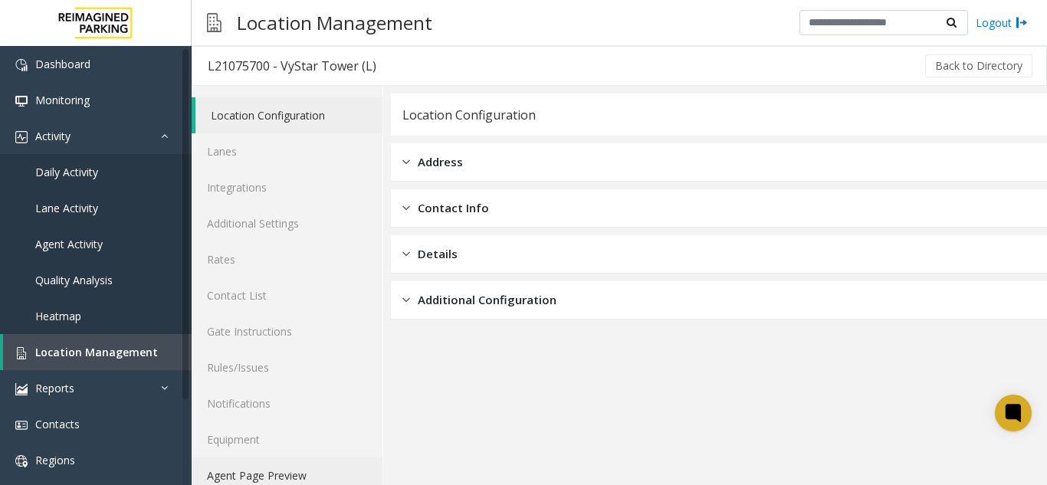
click at [287, 468] on link "Agent Page Preview" at bounding box center [287, 475] width 191 height 36
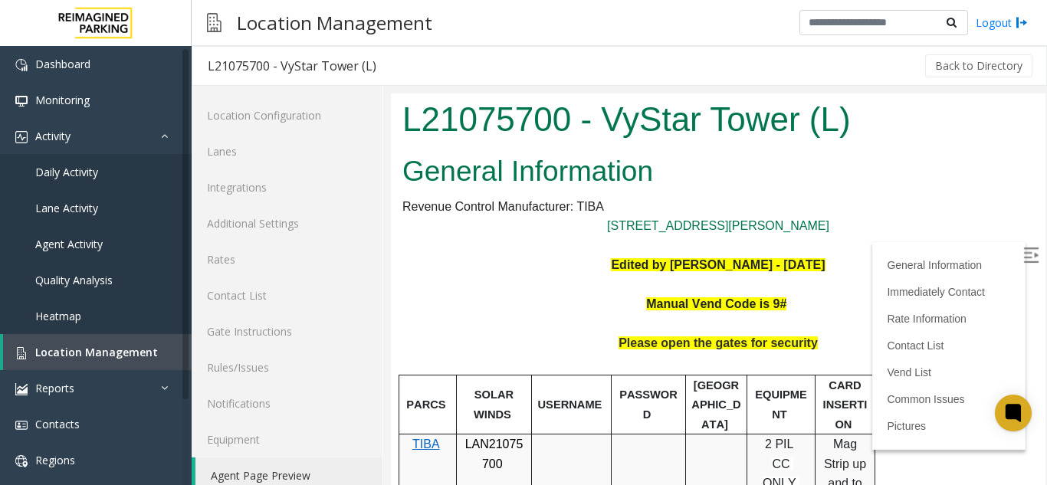
click at [1021, 247] on label at bounding box center [1032, 257] width 23 height 23
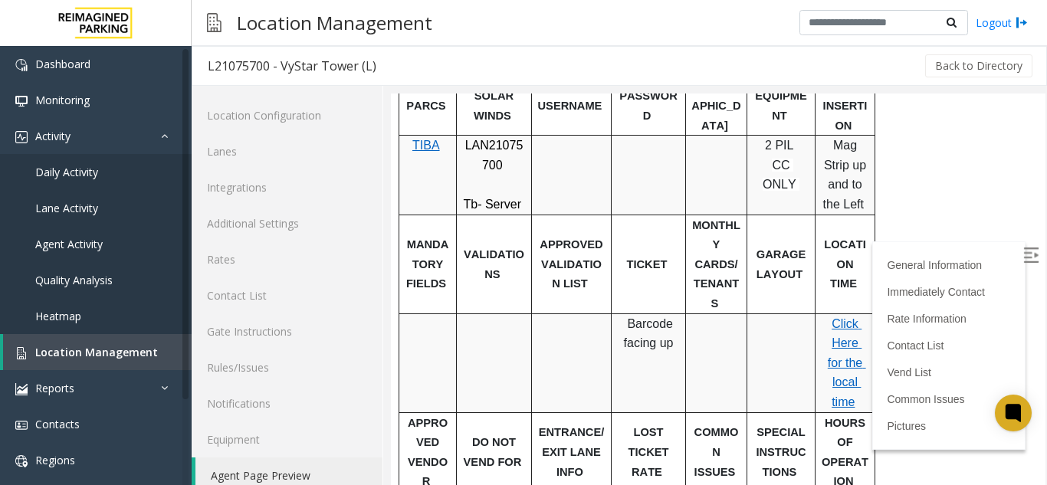
scroll to position [306, 0]
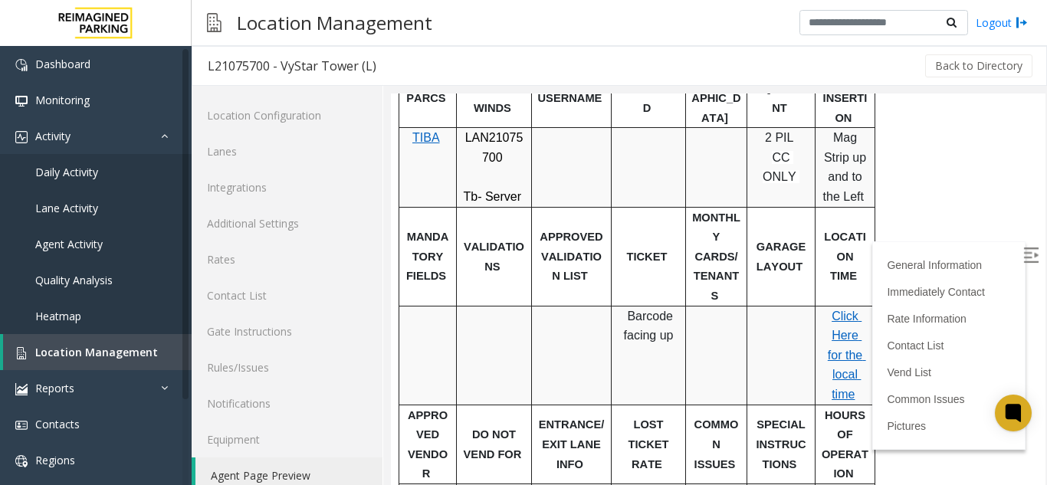
click at [854, 336] on span "Click Here for the local time" at bounding box center [847, 355] width 38 height 91
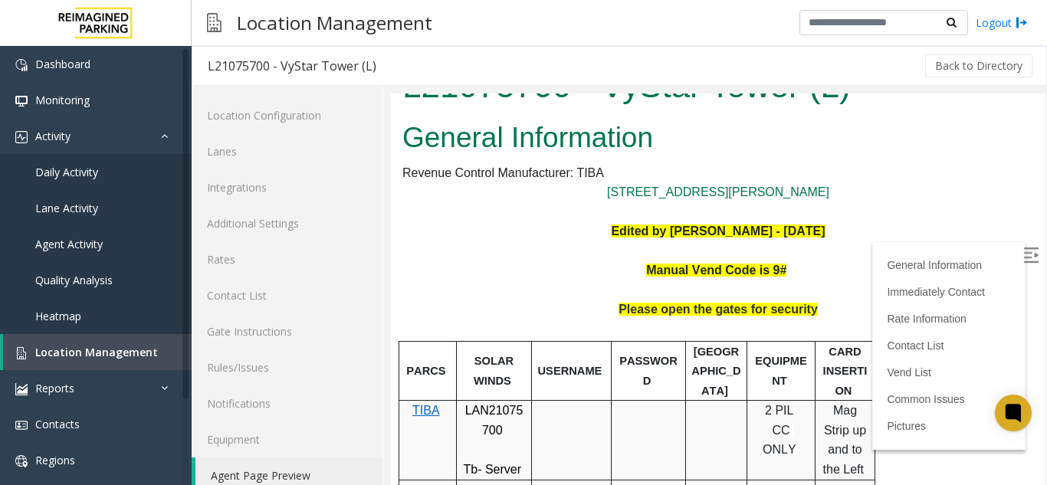
scroll to position [0, 0]
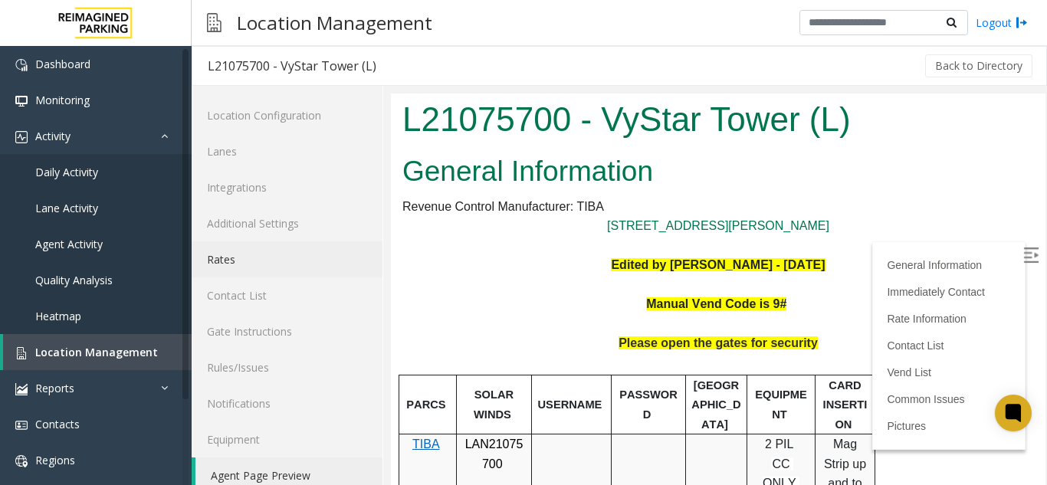
click at [252, 269] on link "Rates" at bounding box center [287, 259] width 191 height 36
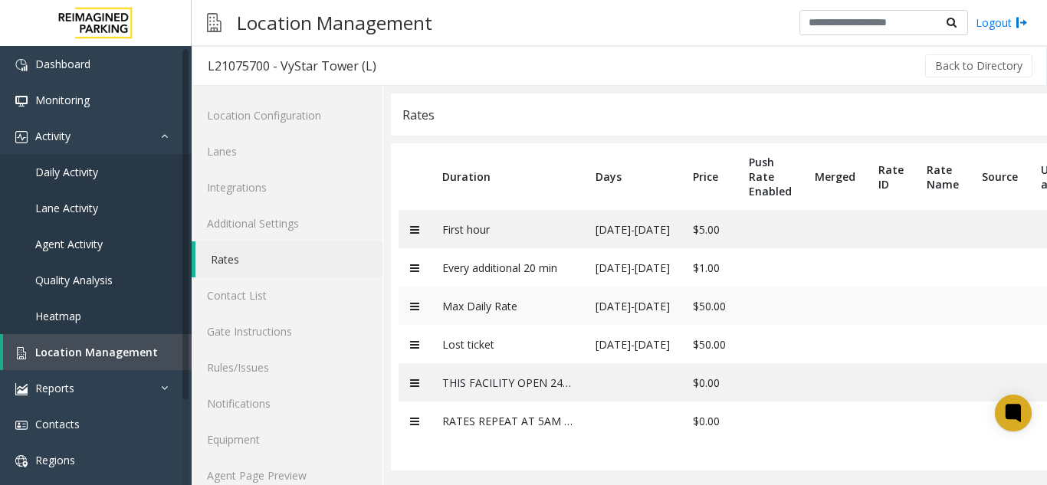
scroll to position [20, 0]
